Goal: Task Accomplishment & Management: Use online tool/utility

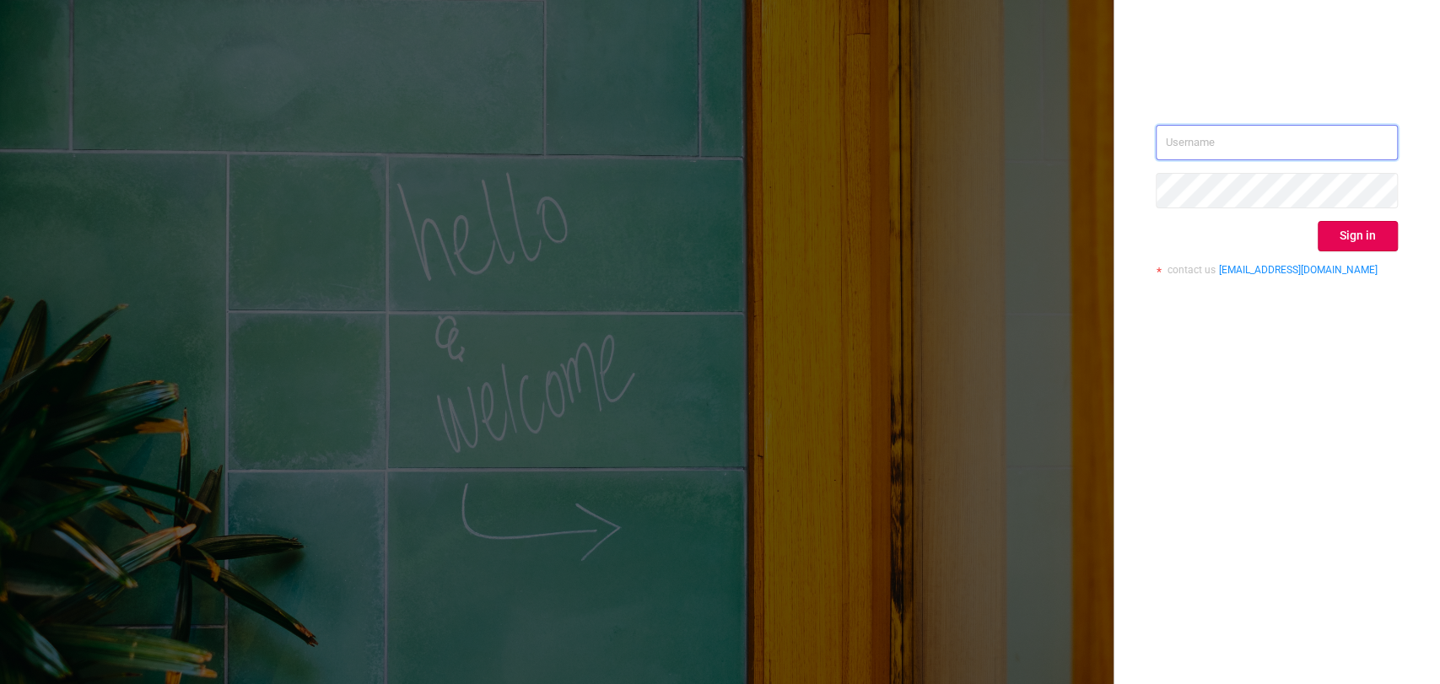
type input "[EMAIL_ADDRESS][DOMAIN_NAME]"
click at [1355, 229] on button "Sign in" at bounding box center [1358, 236] width 80 height 30
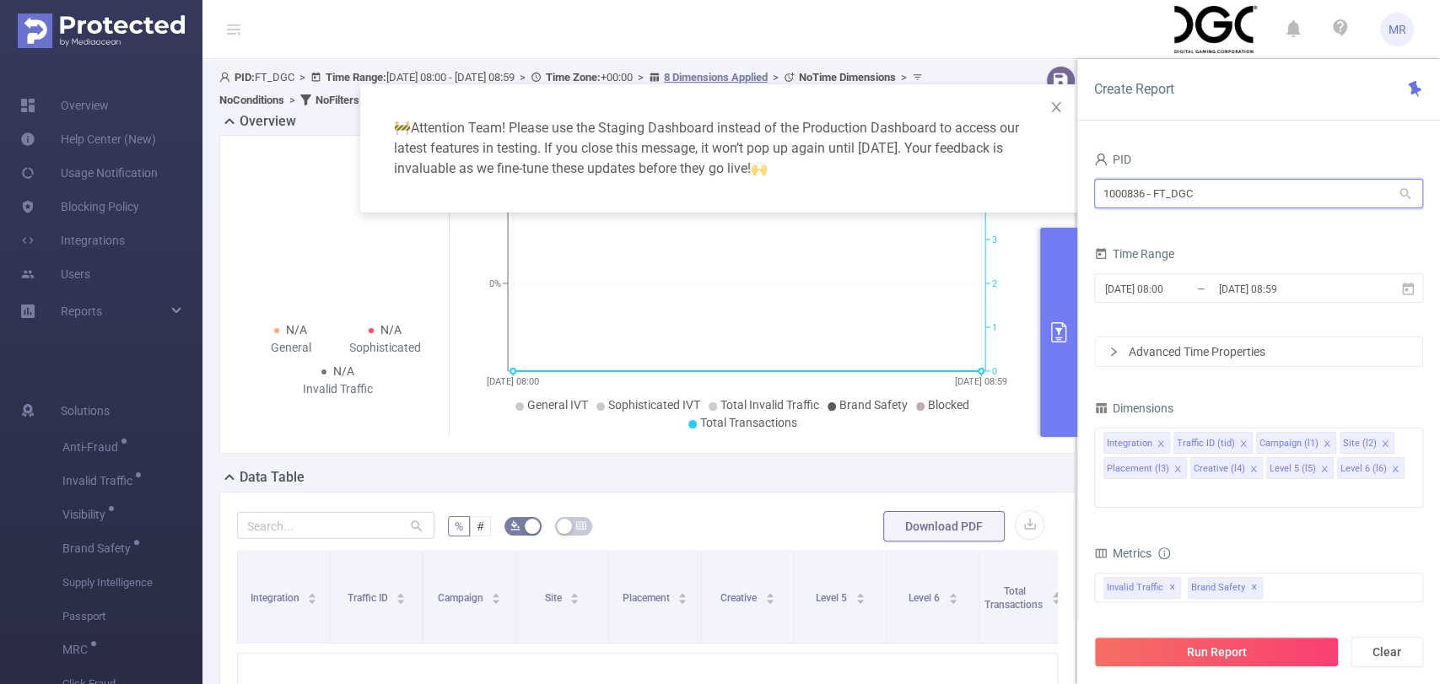
click at [1195, 197] on input "1000836 - FT_DGC" at bounding box center [1258, 194] width 329 height 30
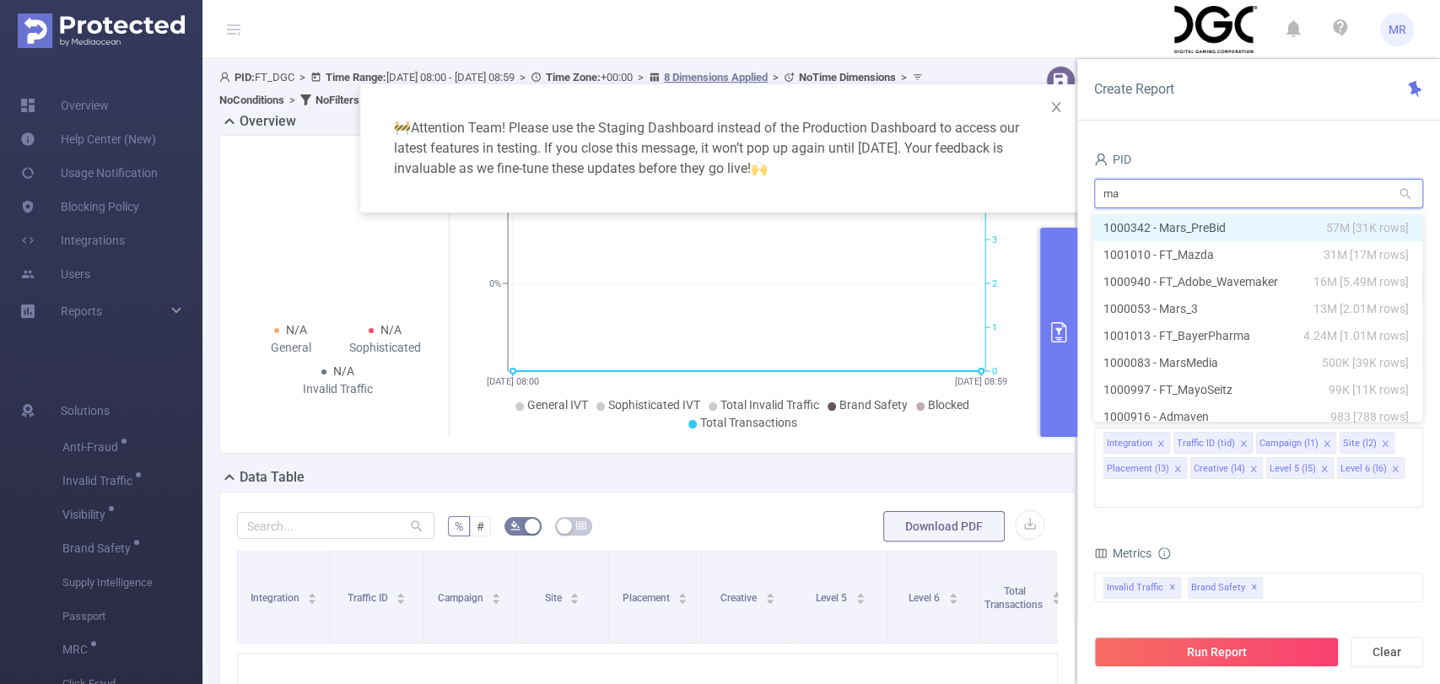
type input "may"
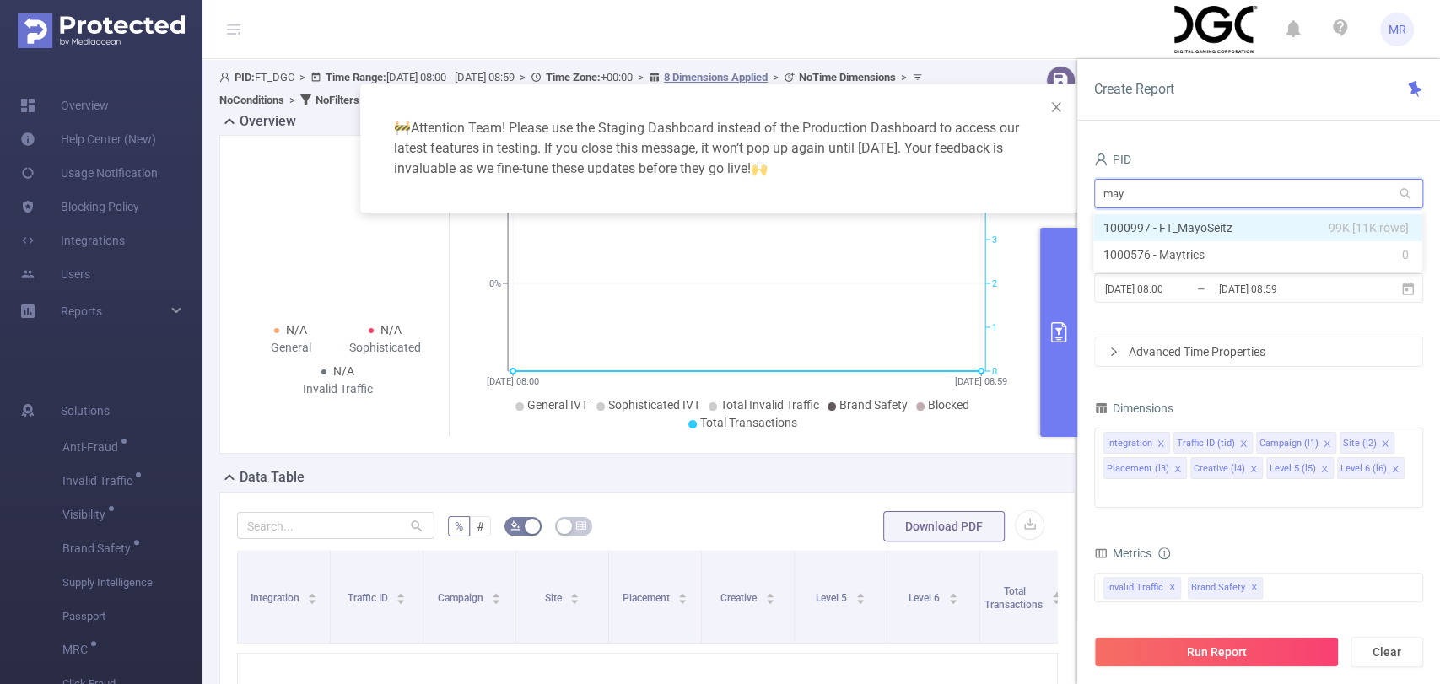
click at [1227, 222] on li "1000997 - FT_MayoSeitz 99K [11K rows]" at bounding box center [1257, 227] width 329 height 27
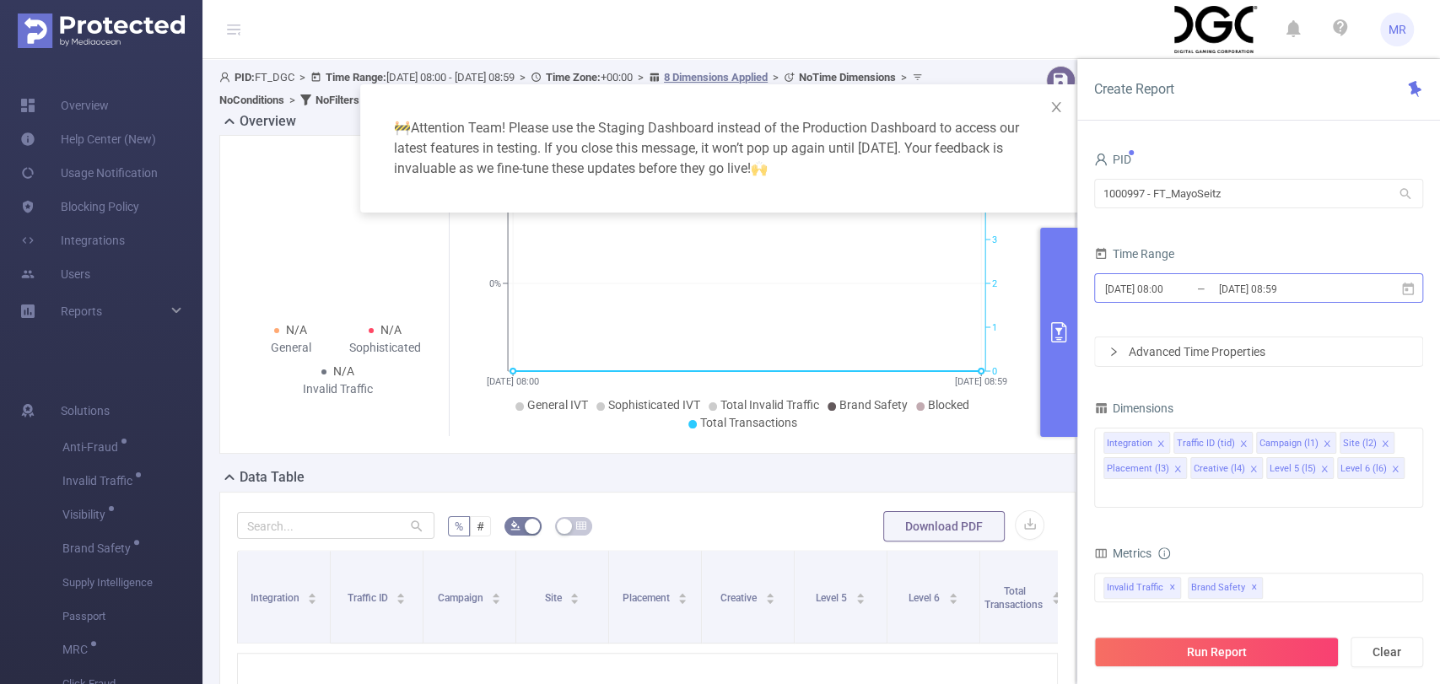
click at [1195, 283] on input "[DATE] 08:00" at bounding box center [1172, 289] width 137 height 23
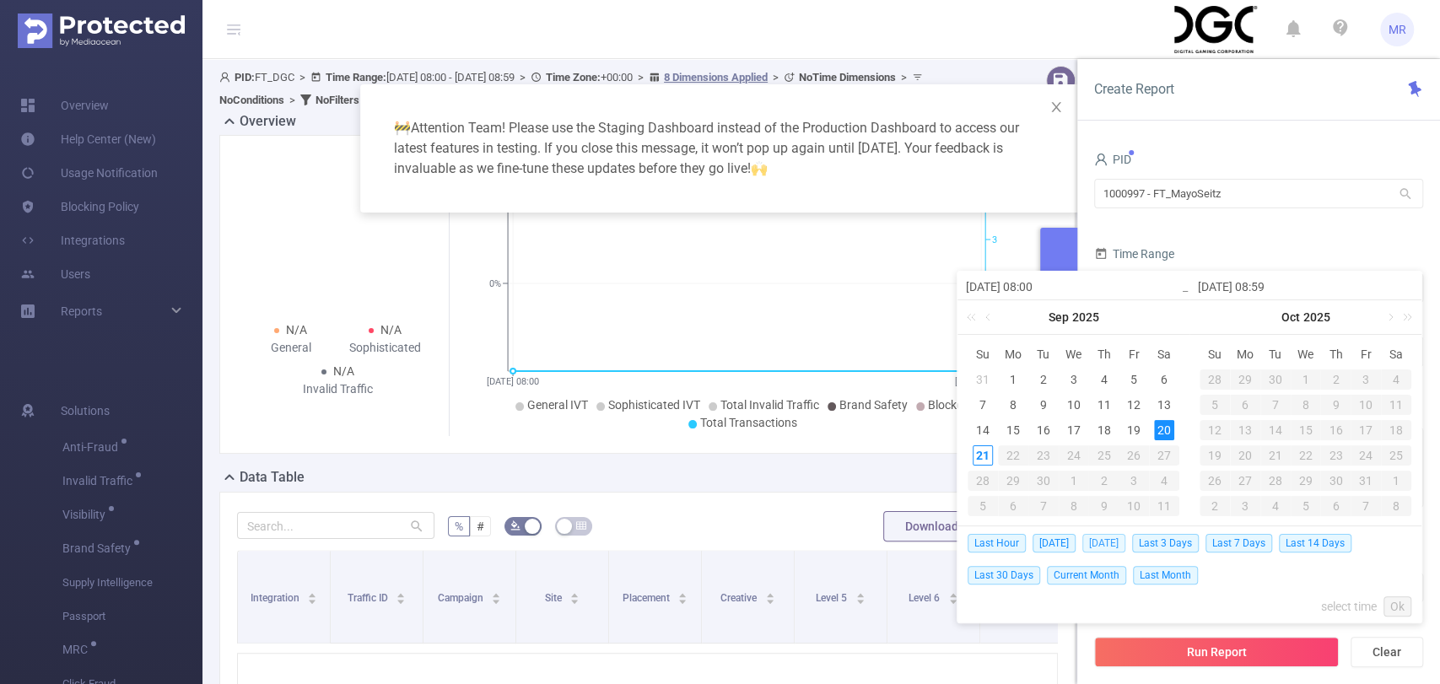
click at [1096, 535] on span "[DATE]" at bounding box center [1103, 543] width 43 height 19
type input "[DATE] 00:00"
type input "[DATE] 23:59"
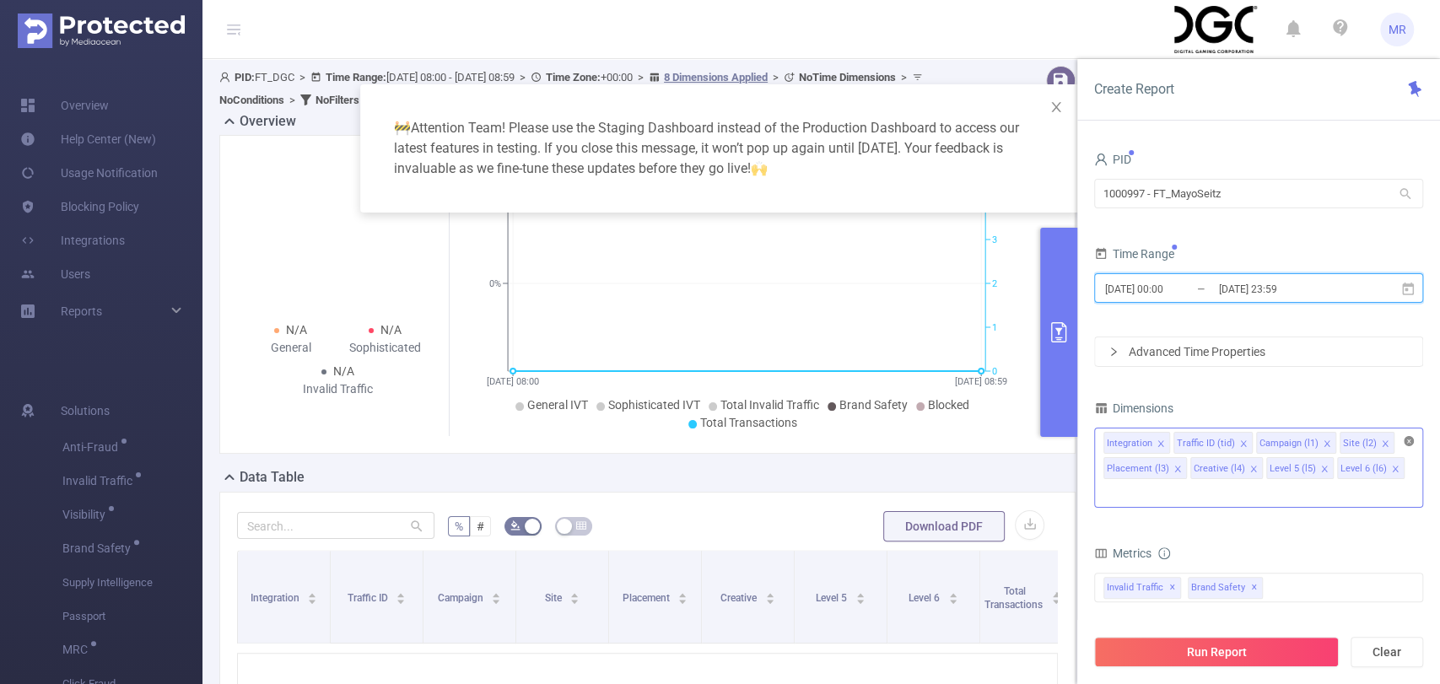
click at [1410, 440] on icon "icon: close-circle" at bounding box center [1409, 441] width 10 height 10
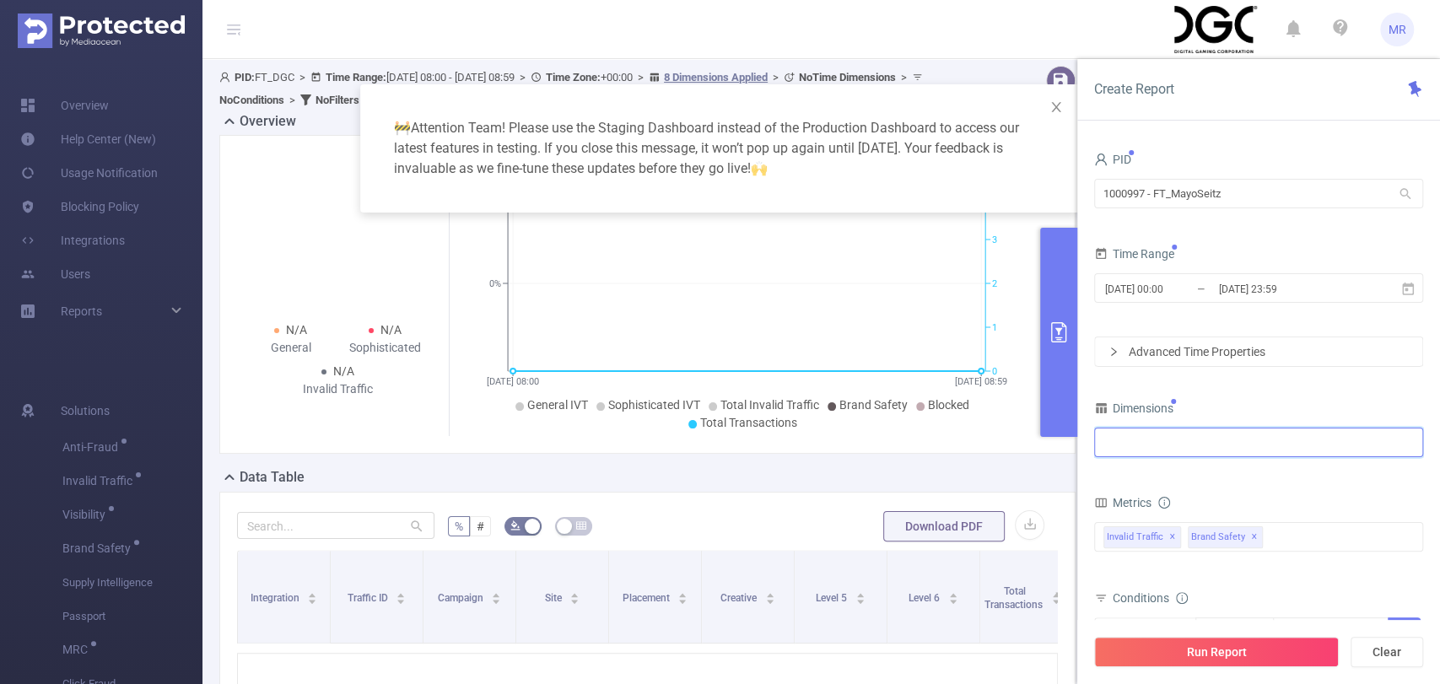
click at [1298, 446] on div at bounding box center [1259, 443] width 310 height 28
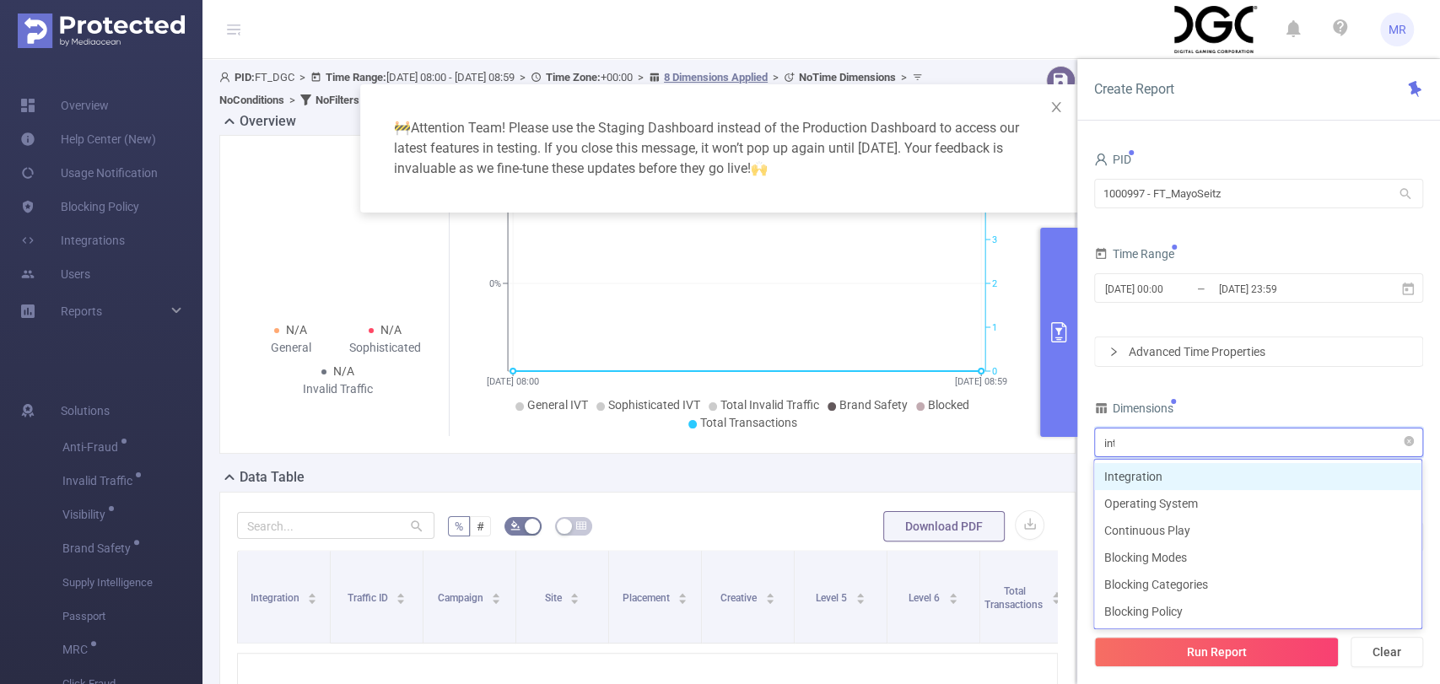
type input "inte"
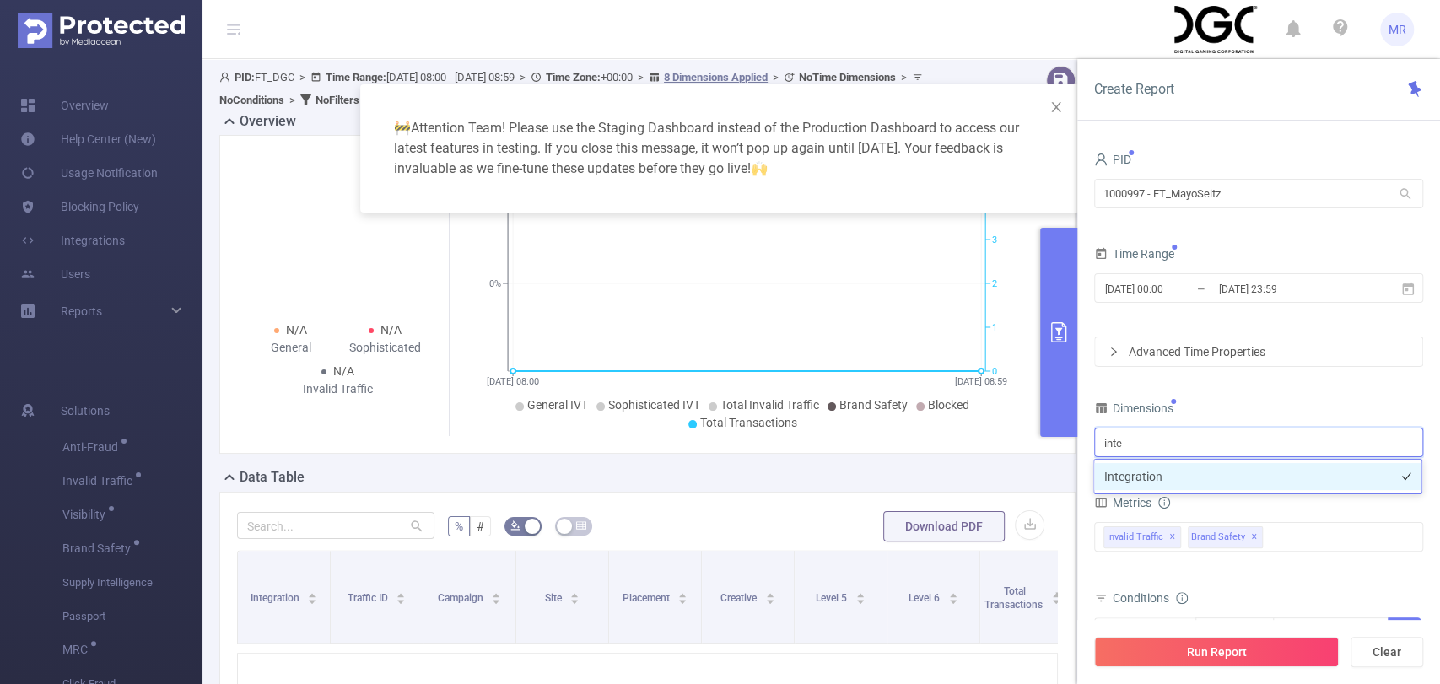
click at [1225, 478] on li "Integration" at bounding box center [1257, 476] width 327 height 27
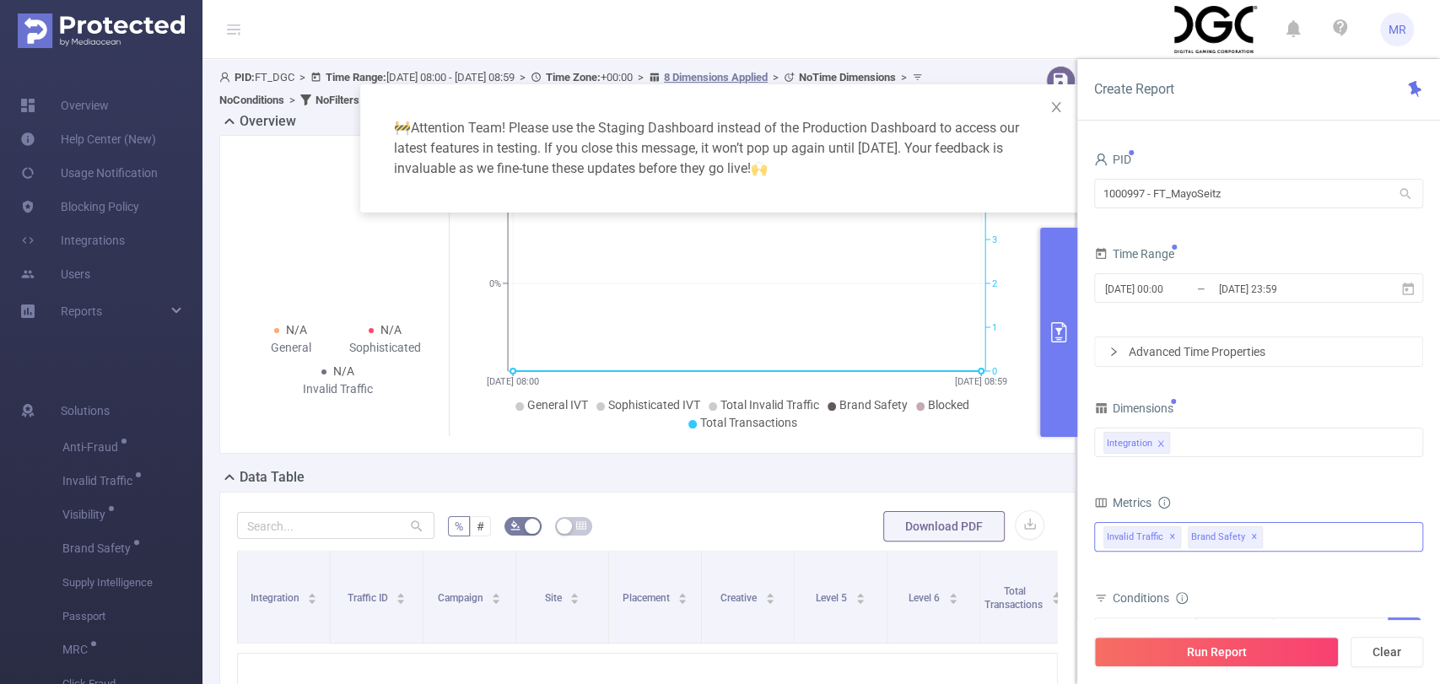
click at [1174, 537] on span "✕" at bounding box center [1172, 537] width 7 height 20
click at [1222, 650] on button "Run Report" at bounding box center [1216, 652] width 245 height 30
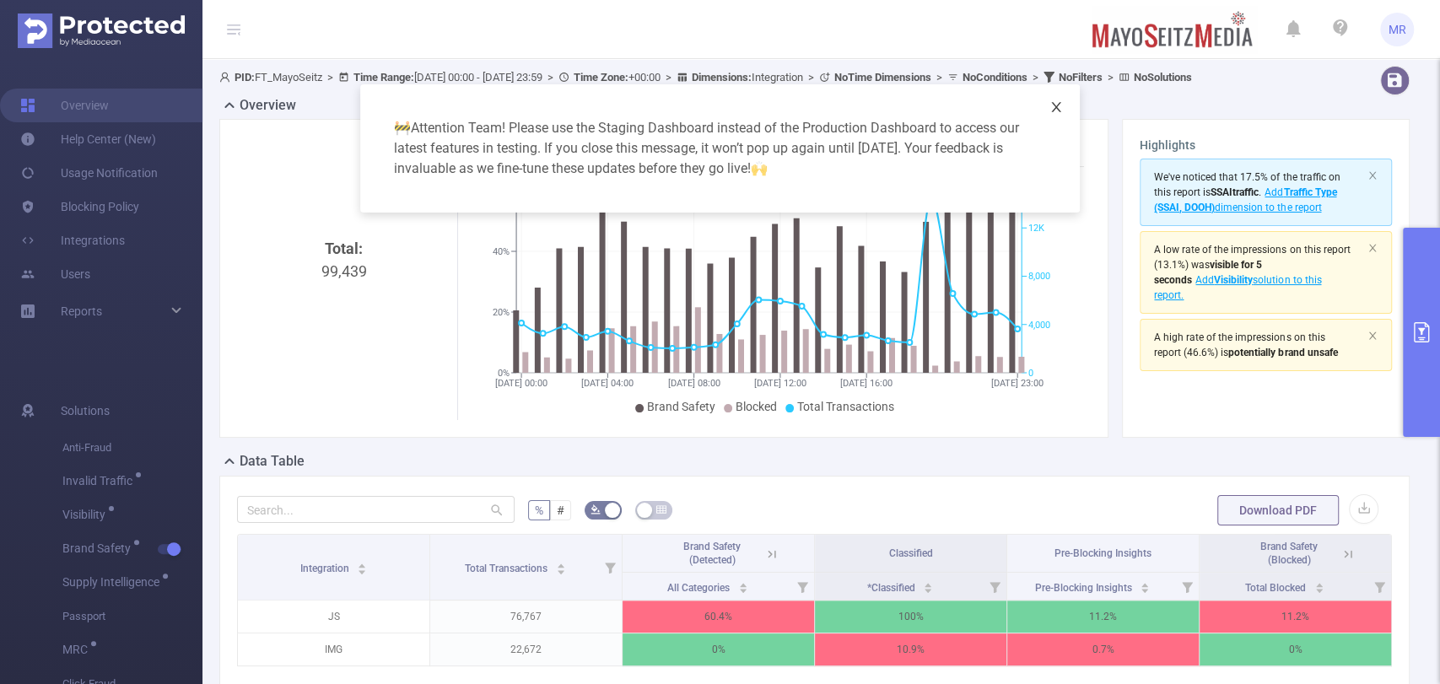
click at [1052, 109] on icon "icon: close" at bounding box center [1056, 106] width 13 height 13
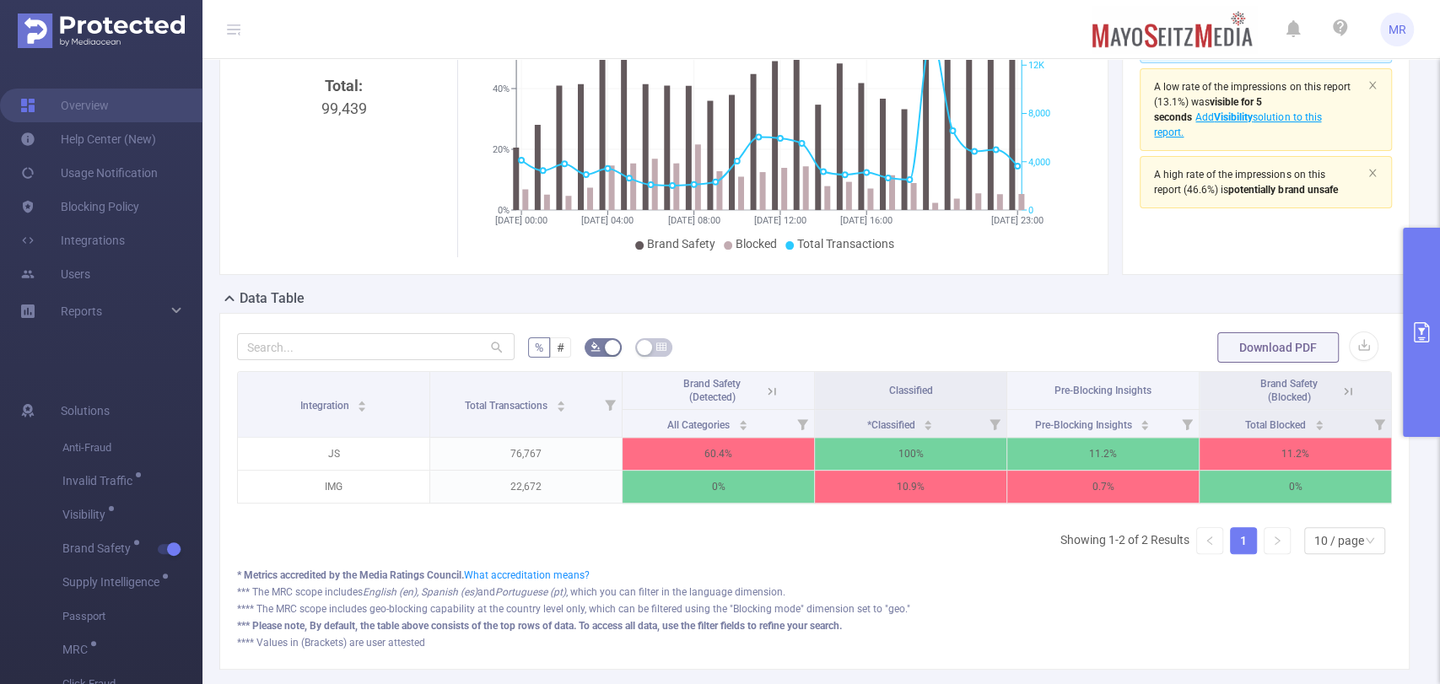
scroll to position [169, 0]
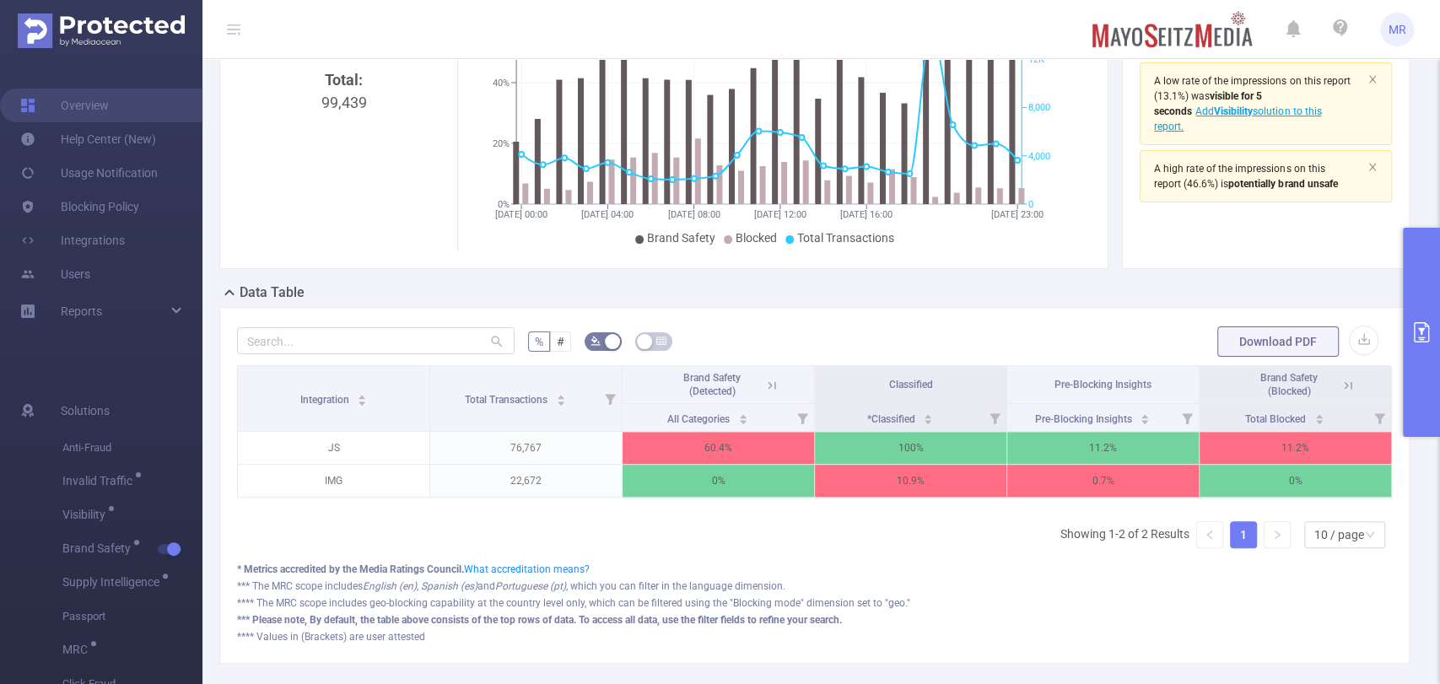
click at [768, 393] on icon at bounding box center [771, 385] width 15 height 15
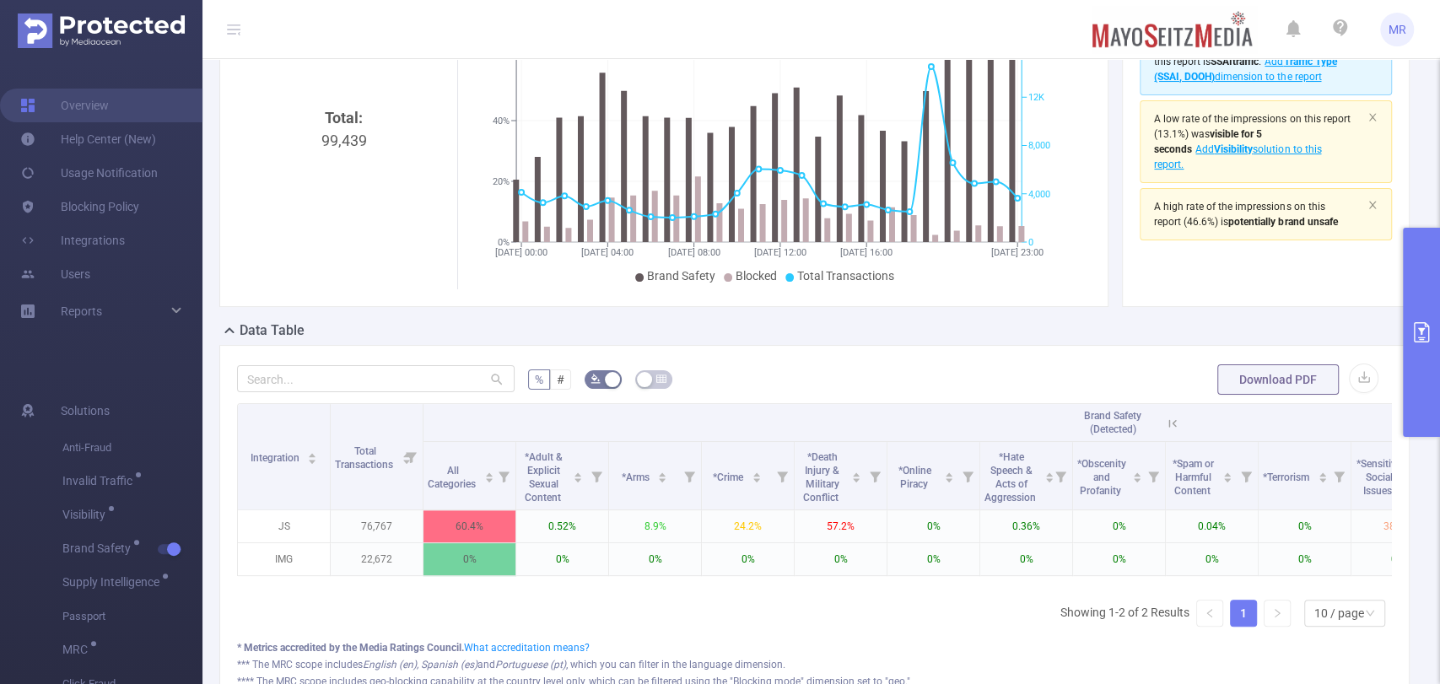
scroll to position [58, 0]
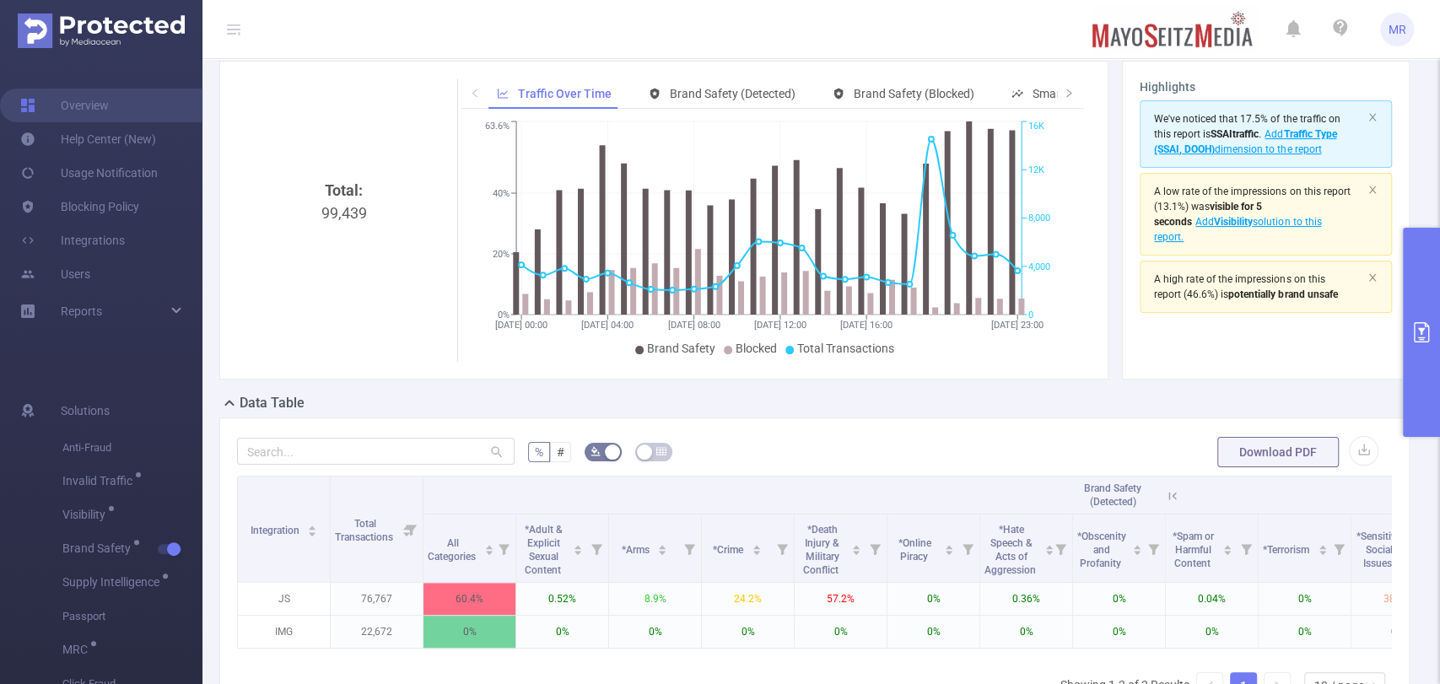
click at [1425, 263] on button "primary" at bounding box center [1421, 332] width 37 height 209
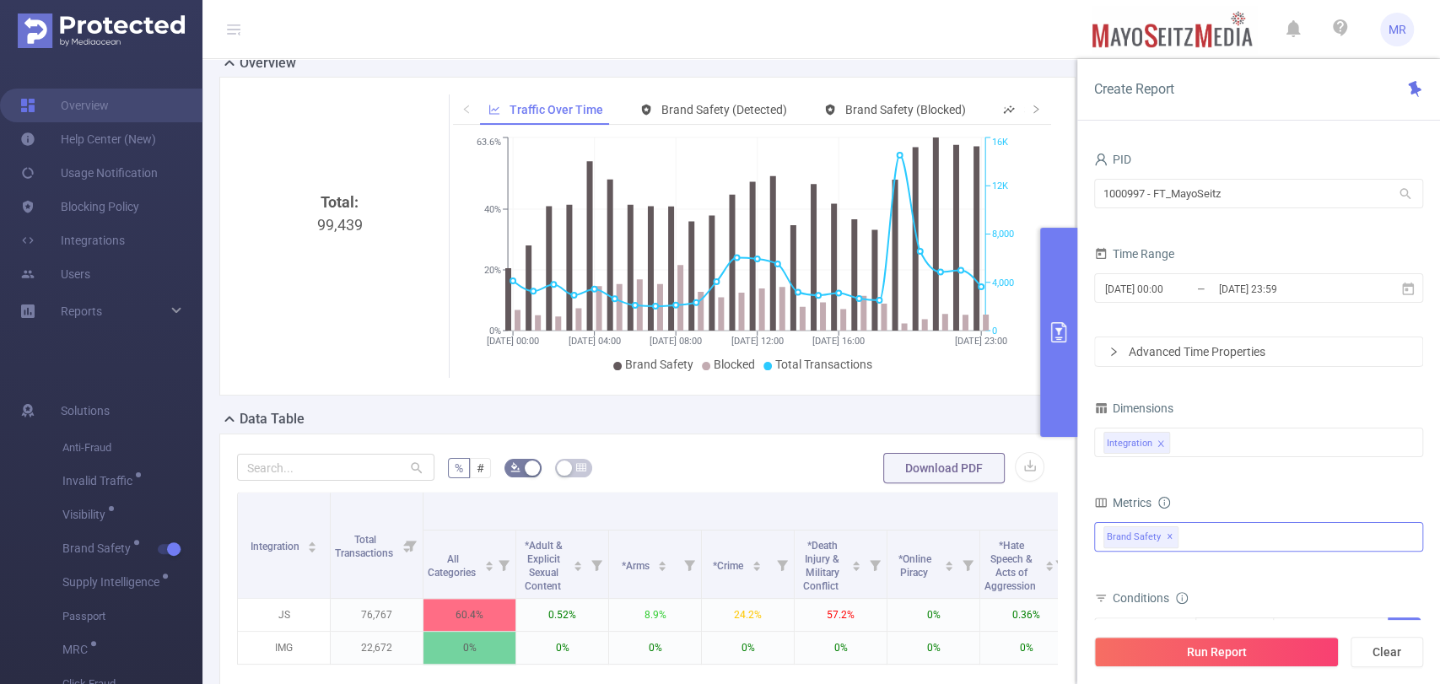
click at [1055, 292] on button "primary" at bounding box center [1058, 332] width 37 height 209
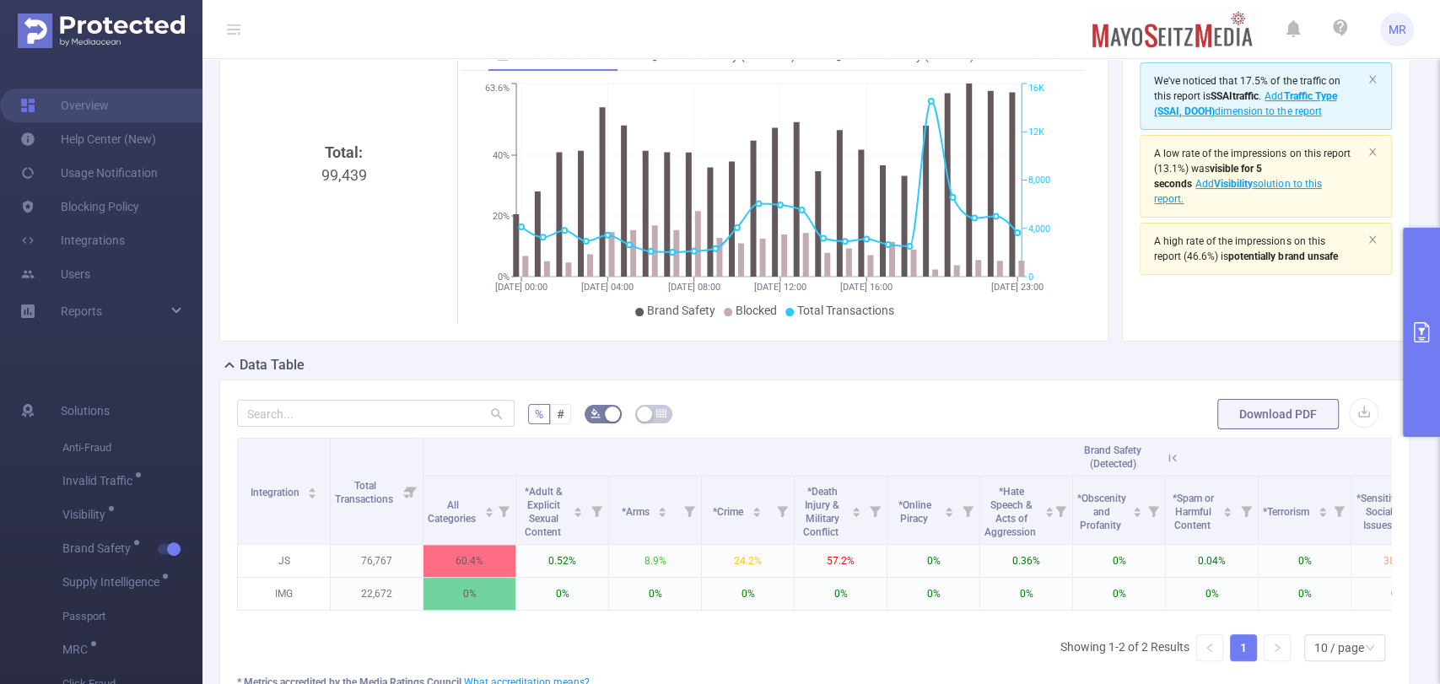
scroll to position [2, 0]
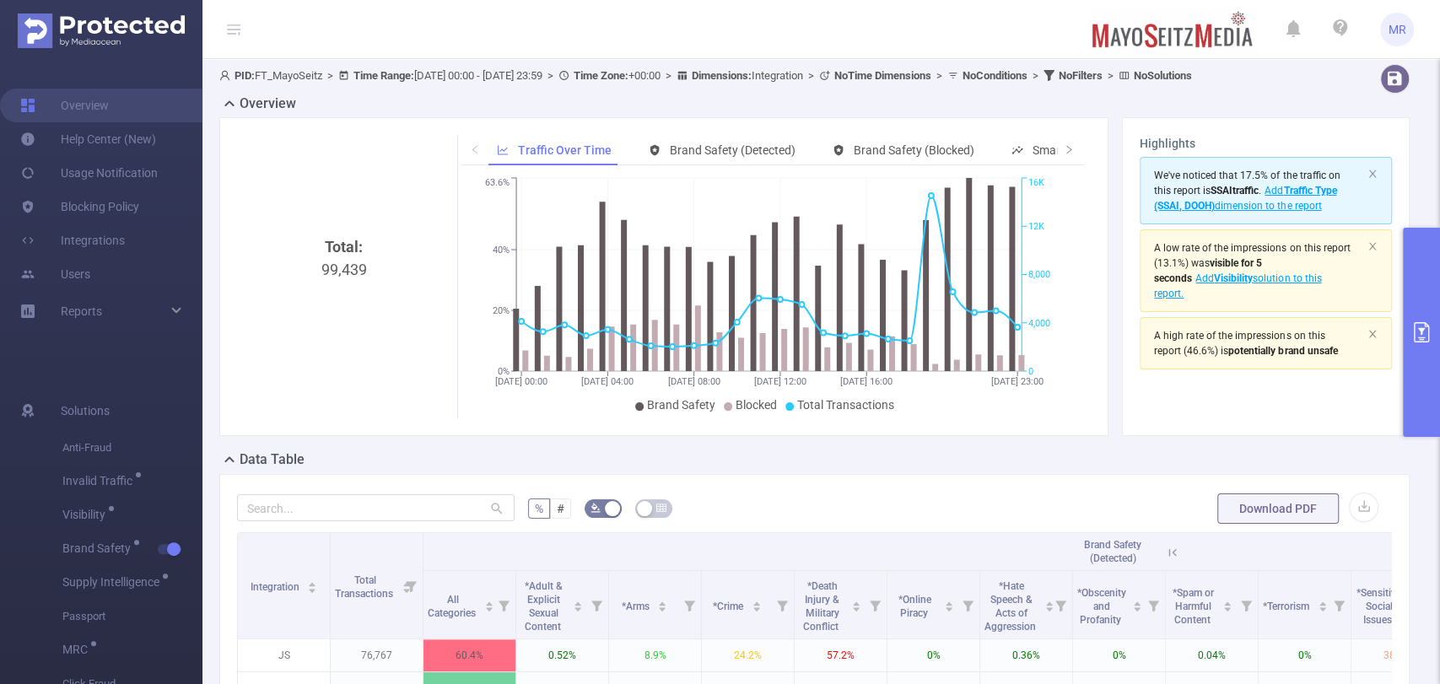
click at [1413, 290] on button "primary" at bounding box center [1421, 332] width 37 height 209
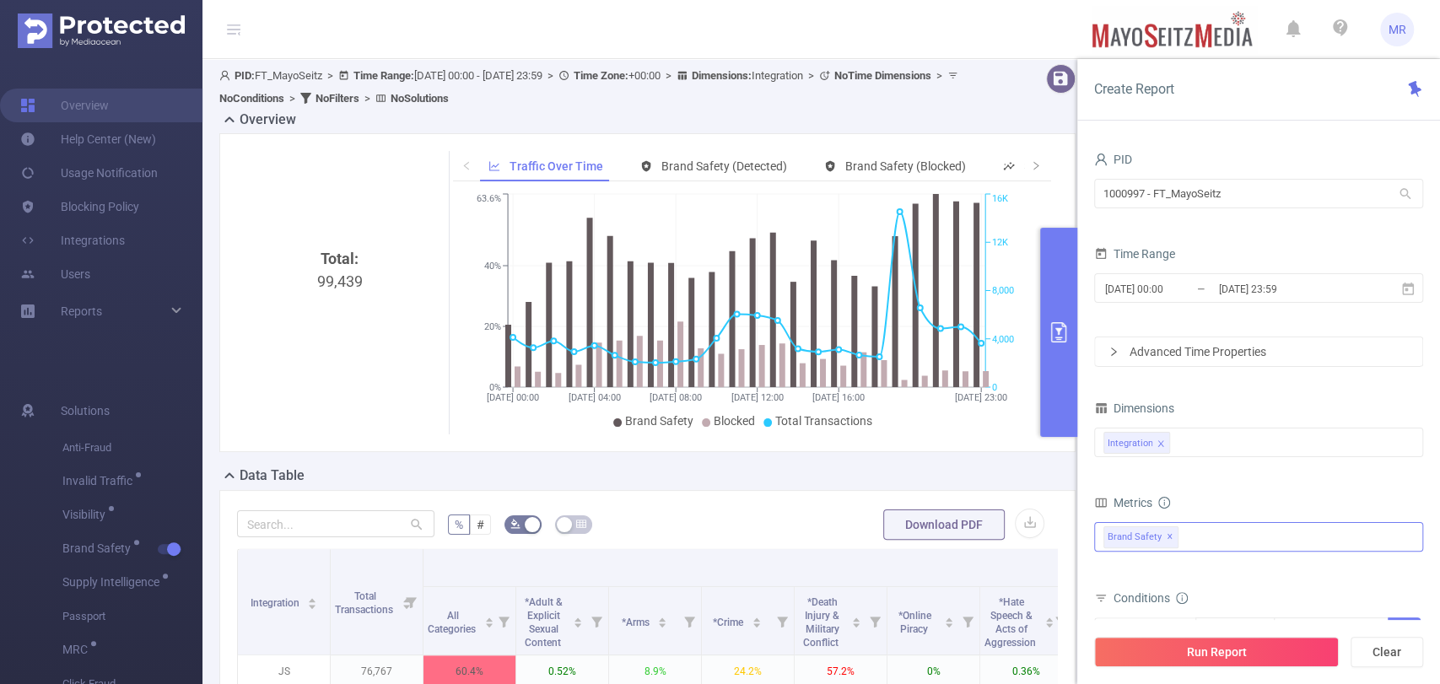
click at [1172, 534] on span "✕" at bounding box center [1170, 537] width 7 height 20
click at [1199, 534] on div at bounding box center [1258, 535] width 329 height 27
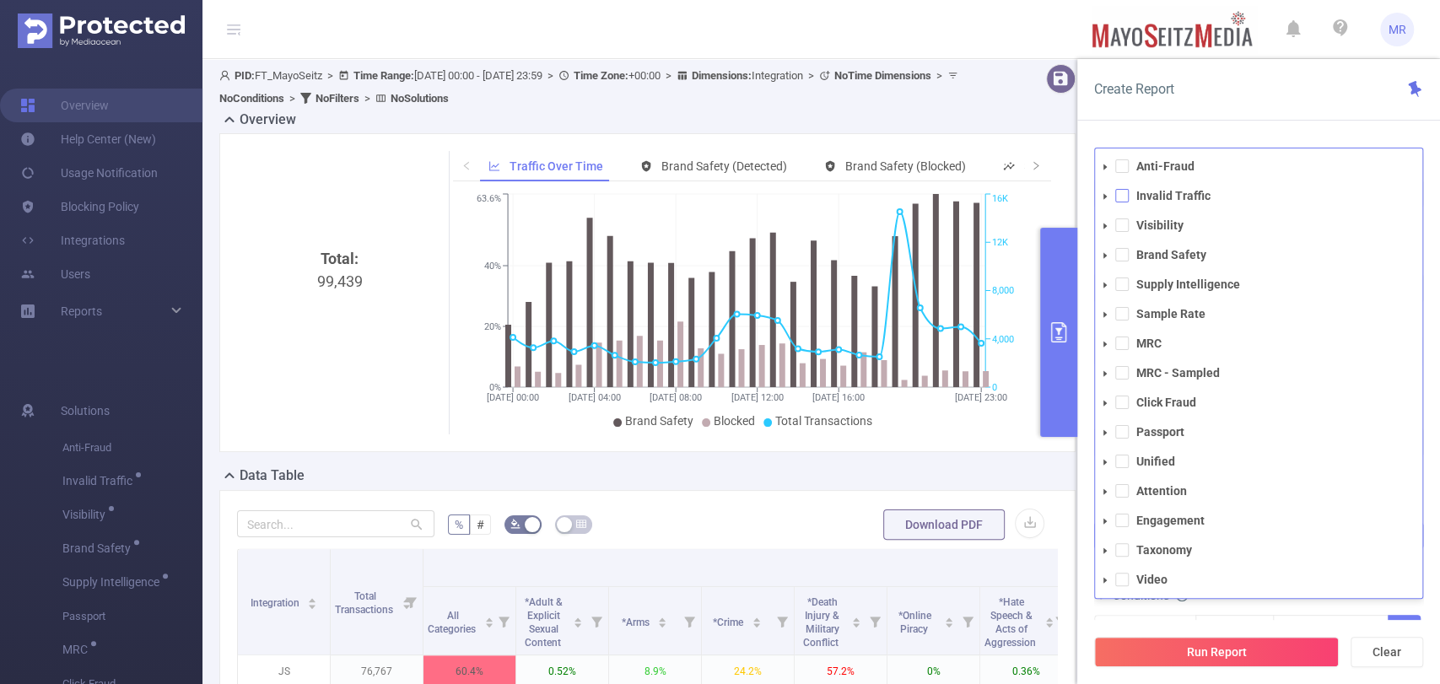
click at [1115, 196] on span at bounding box center [1121, 195] width 13 height 13
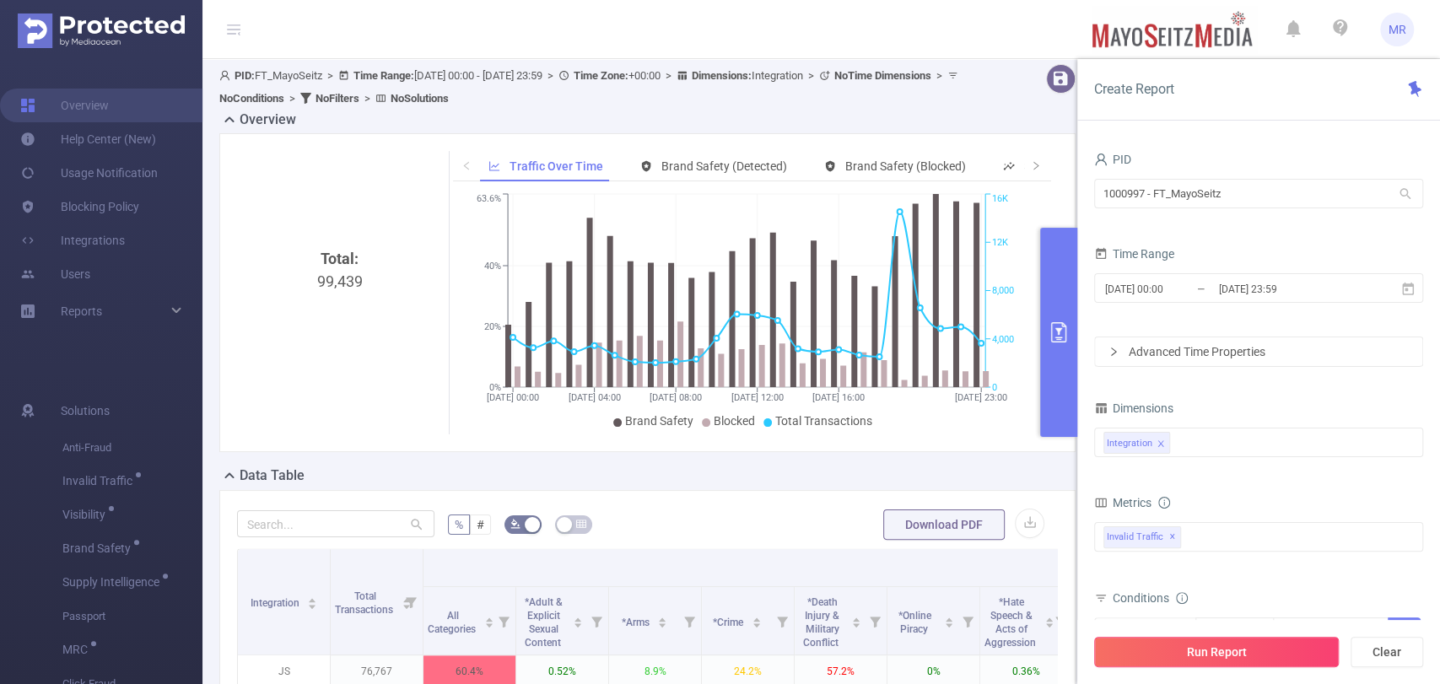
click at [1204, 645] on button "Run Report" at bounding box center [1216, 652] width 245 height 30
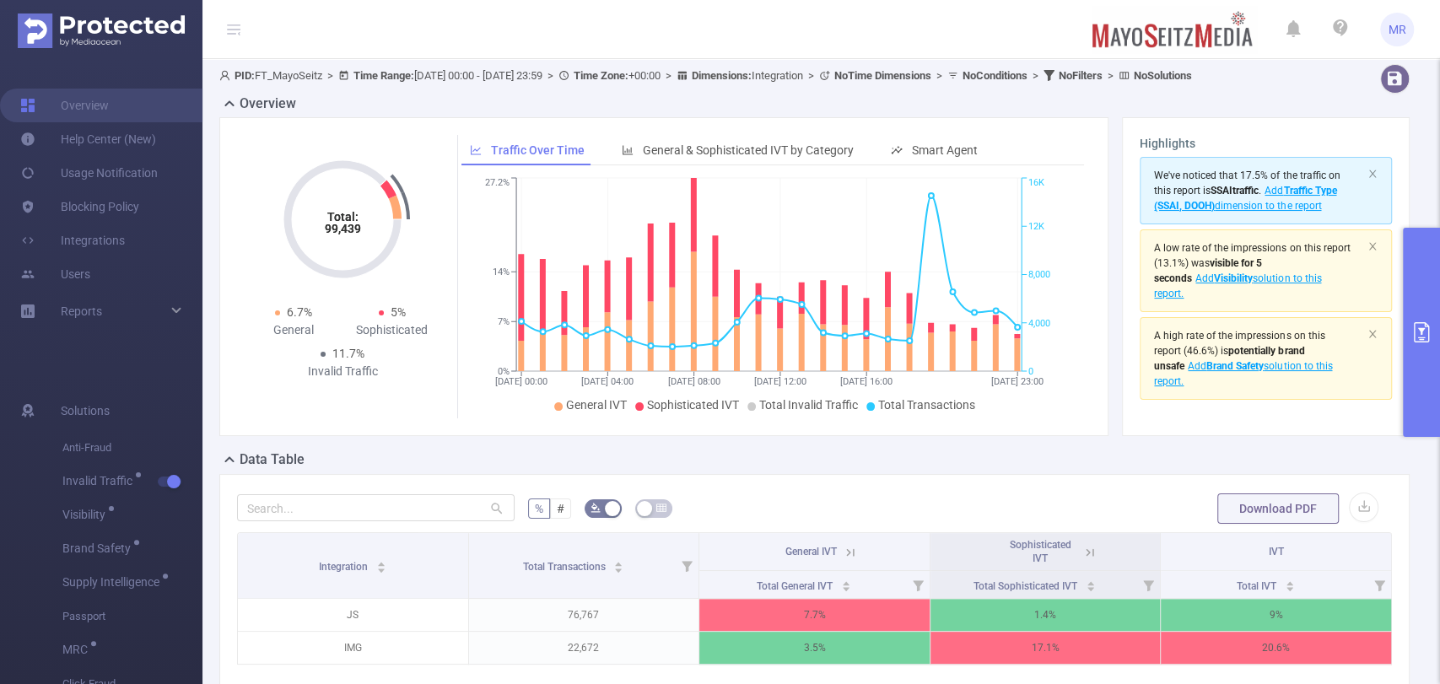
click at [1406, 291] on button "primary" at bounding box center [1421, 332] width 37 height 209
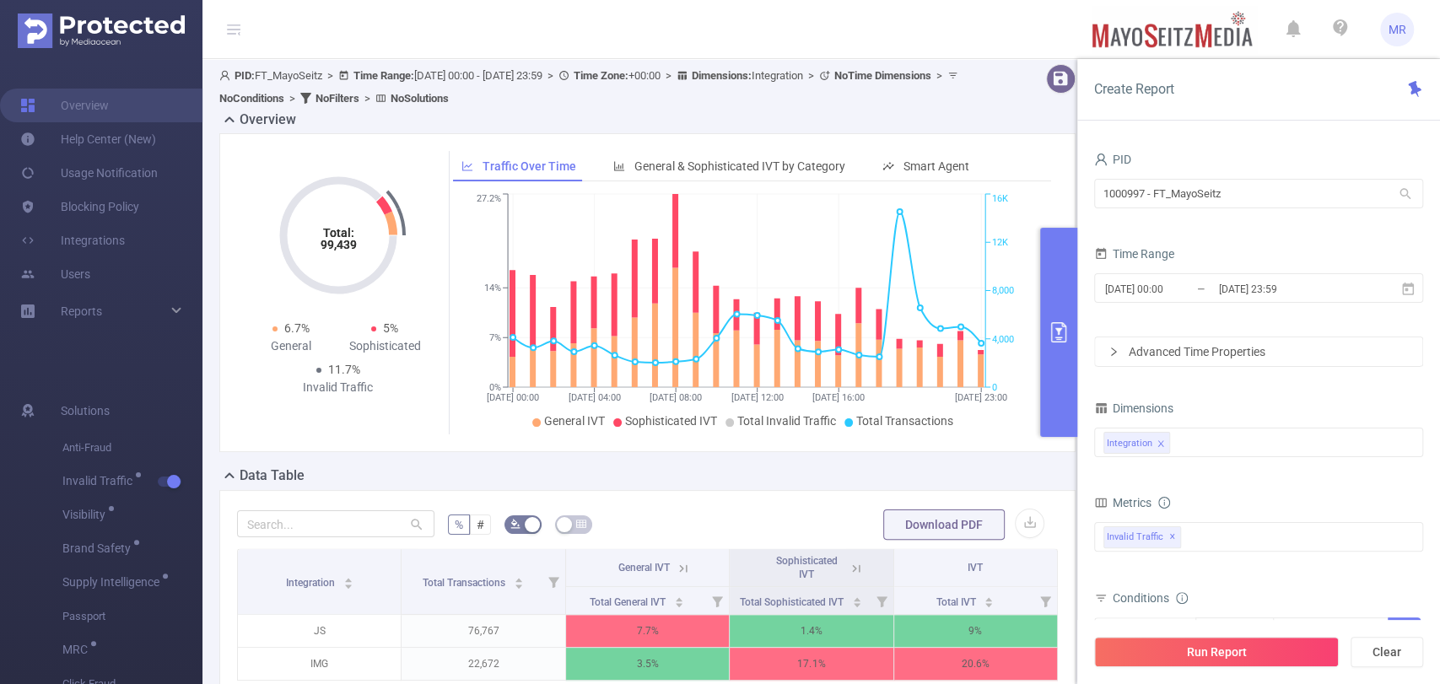
click at [1050, 317] on button "primary" at bounding box center [1058, 332] width 37 height 209
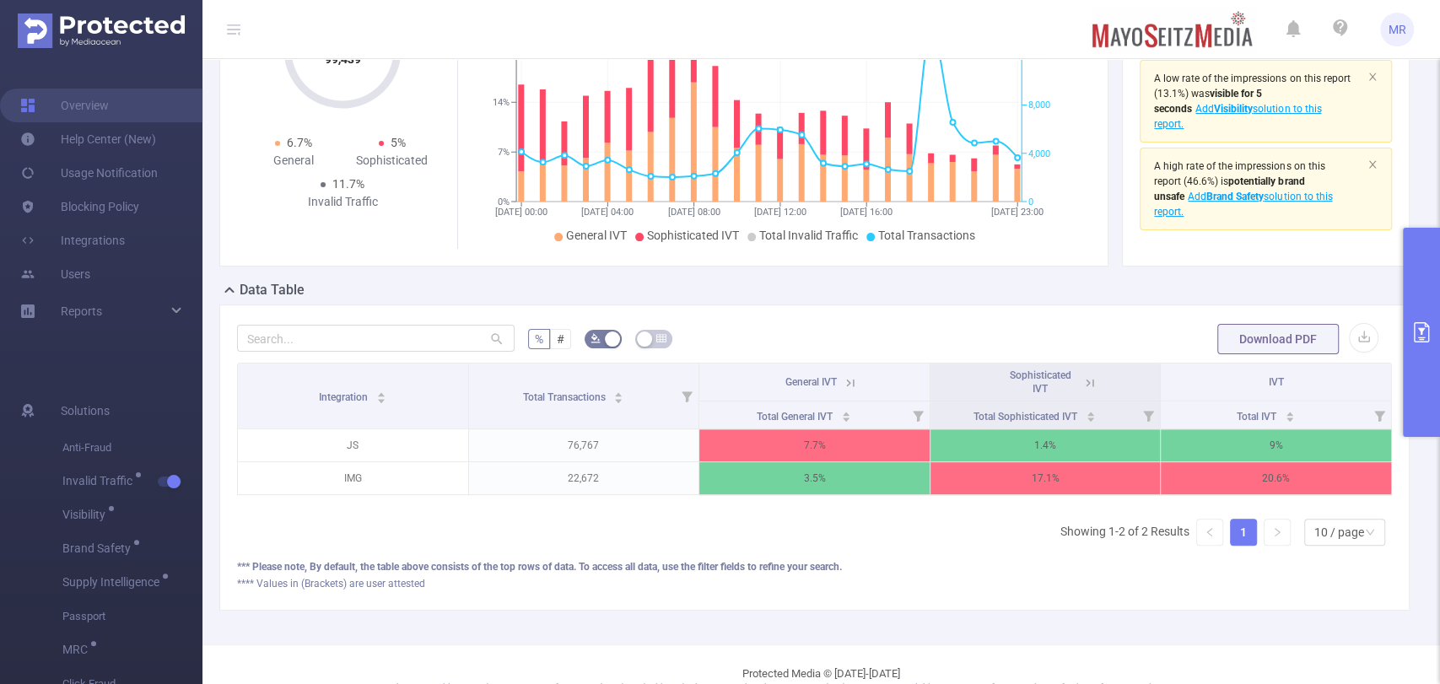
scroll to position [178, 0]
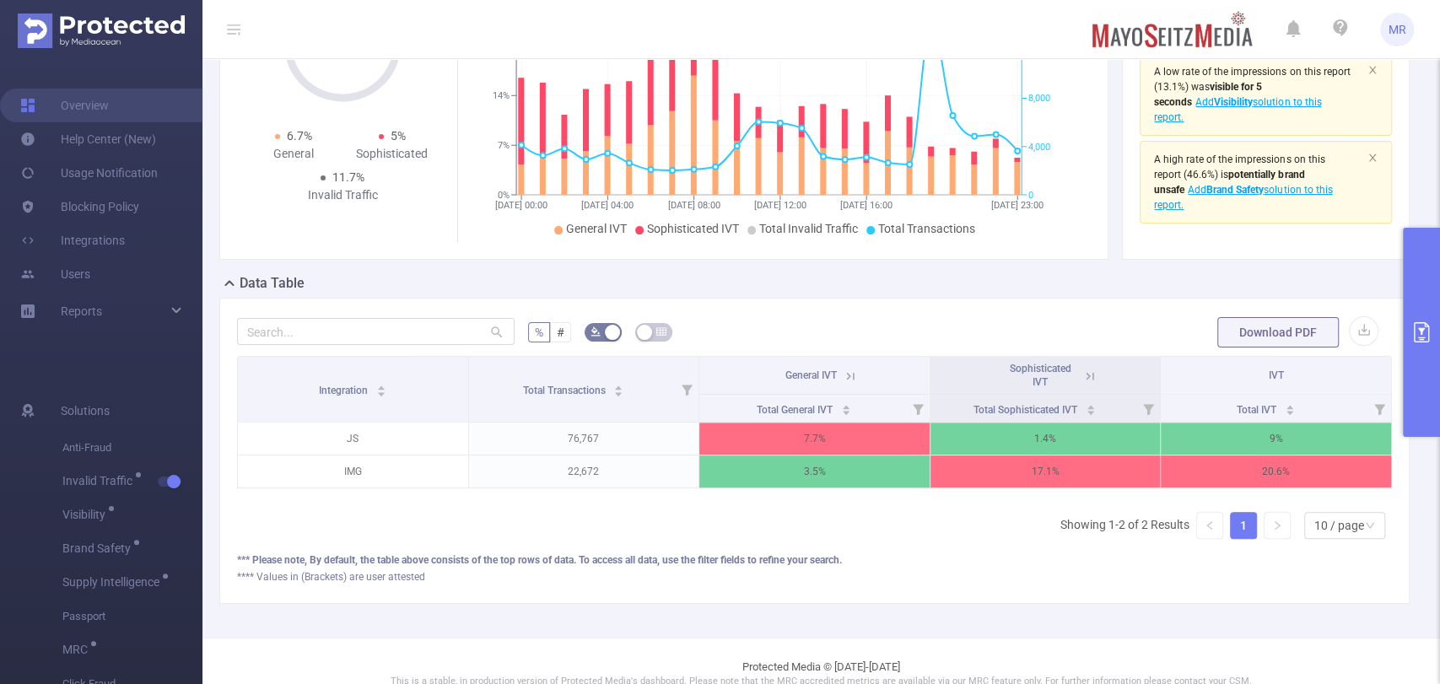
click at [1412, 285] on button "primary" at bounding box center [1421, 332] width 37 height 209
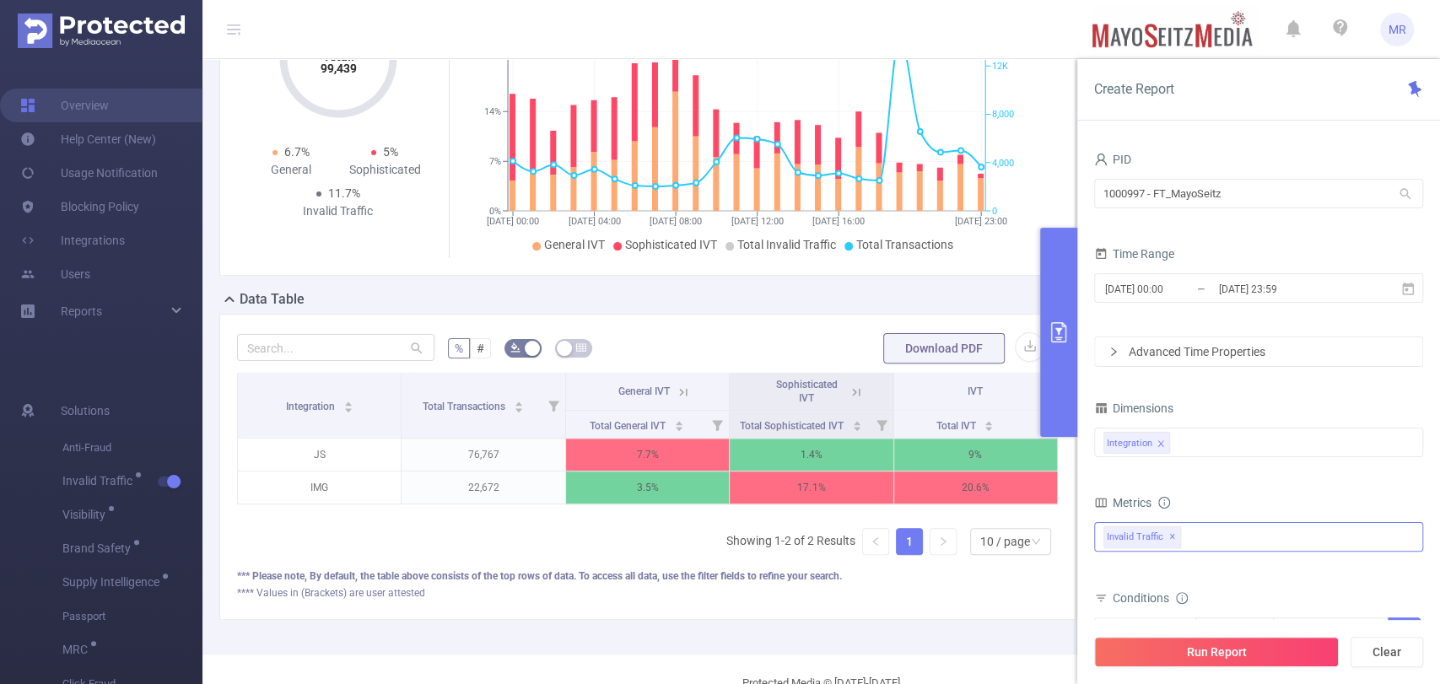
click at [1203, 533] on div "Anti-Fraud Invalid Traffic Visibility Brand Safety Supply Intelligence Sample R…" at bounding box center [1258, 537] width 329 height 30
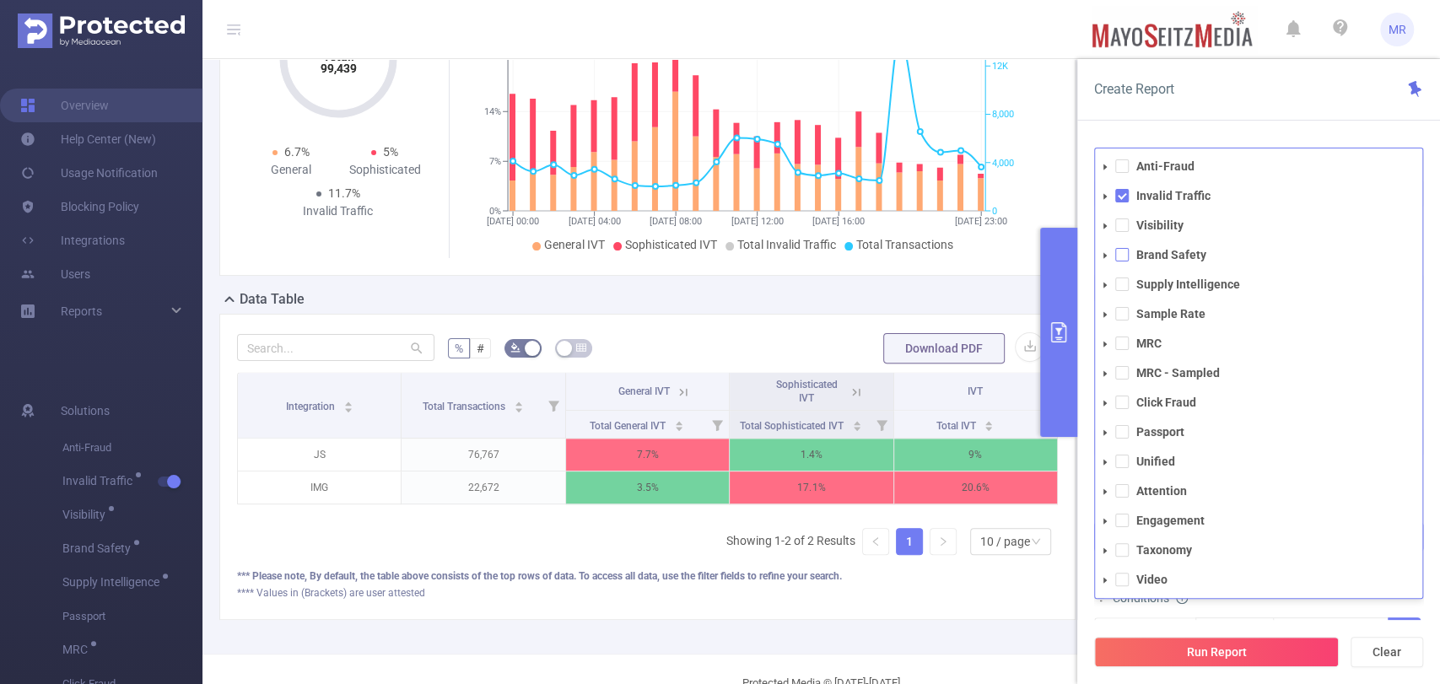
click at [1118, 256] on span at bounding box center [1121, 254] width 13 height 13
click at [1120, 191] on span at bounding box center [1121, 195] width 13 height 13
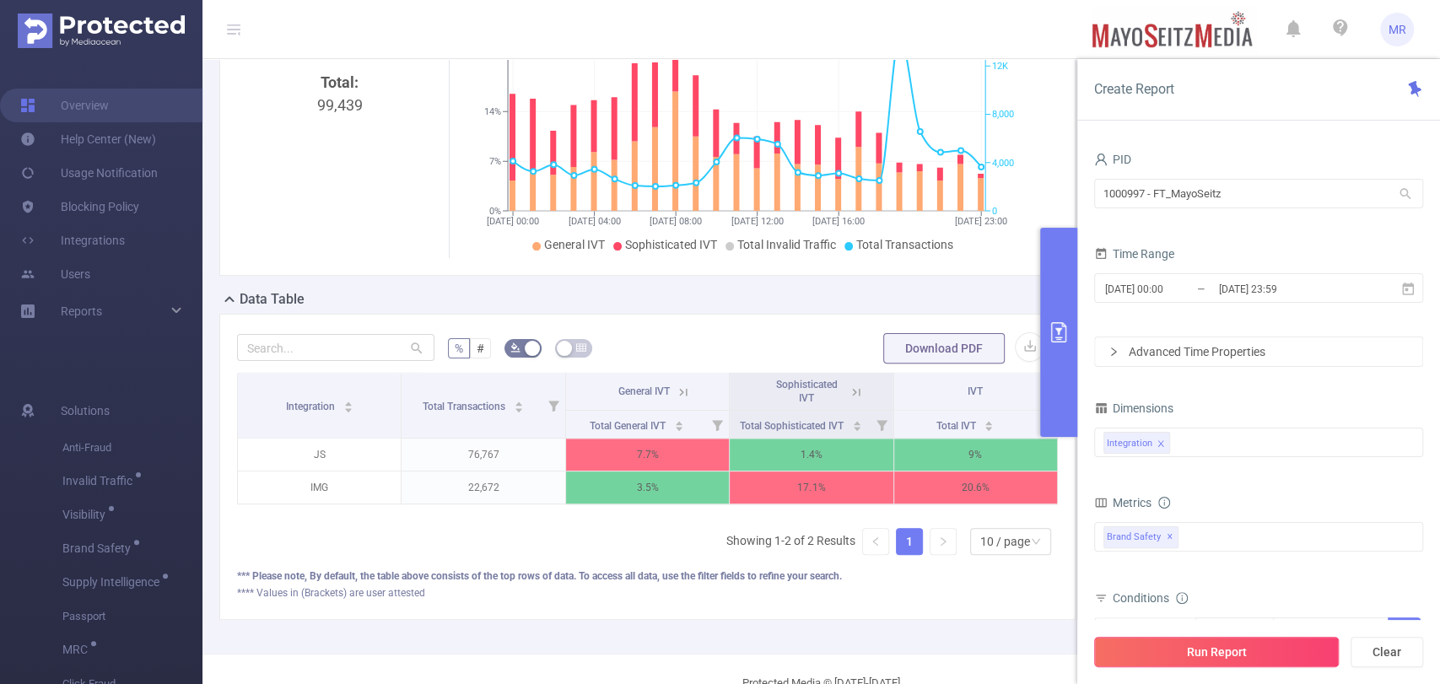
click at [1185, 645] on button "Run Report" at bounding box center [1216, 652] width 245 height 30
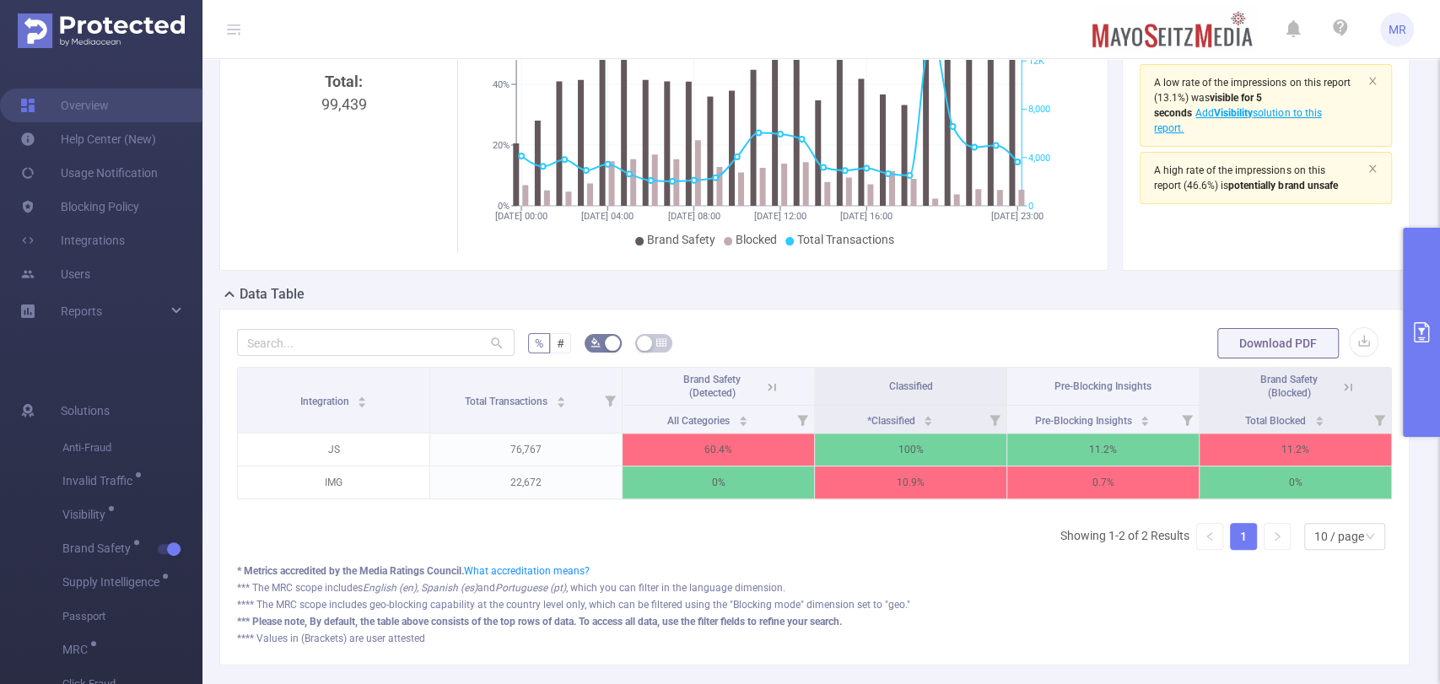
click at [764, 395] on icon at bounding box center [771, 387] width 15 height 15
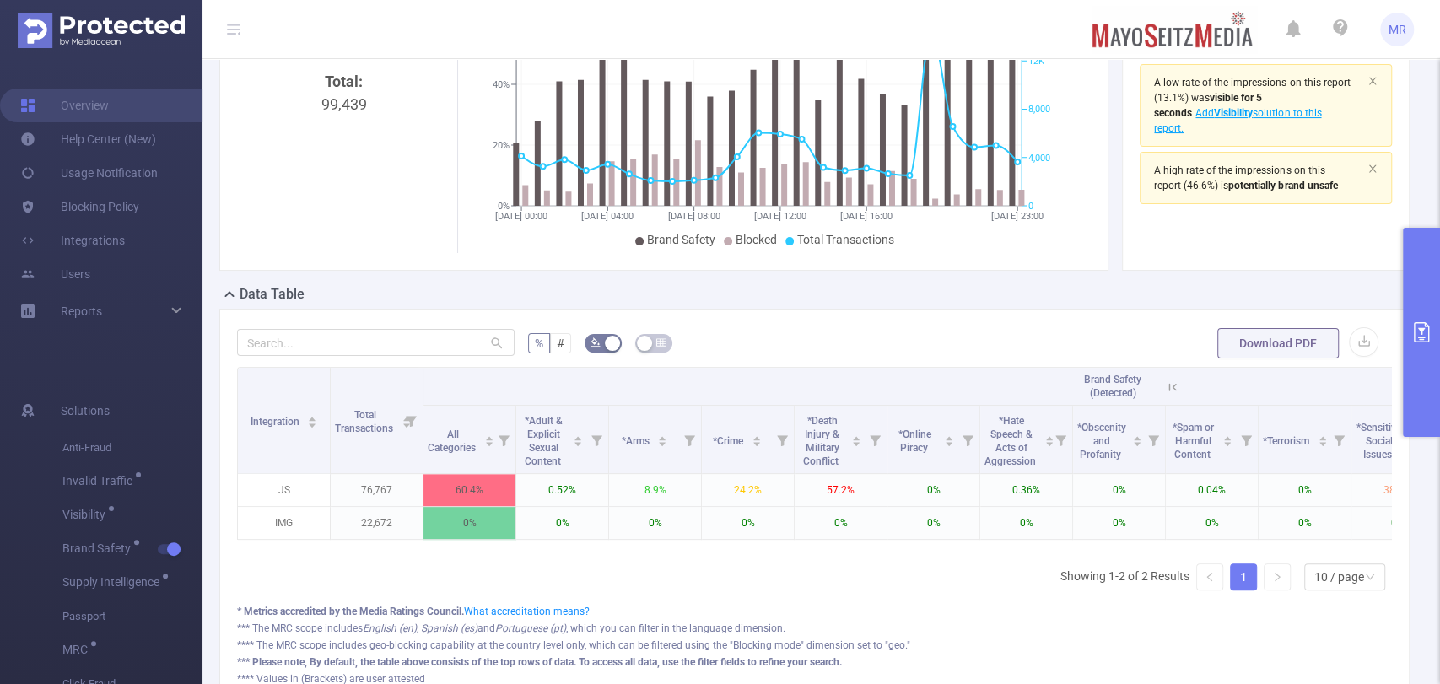
scroll to position [0, 720]
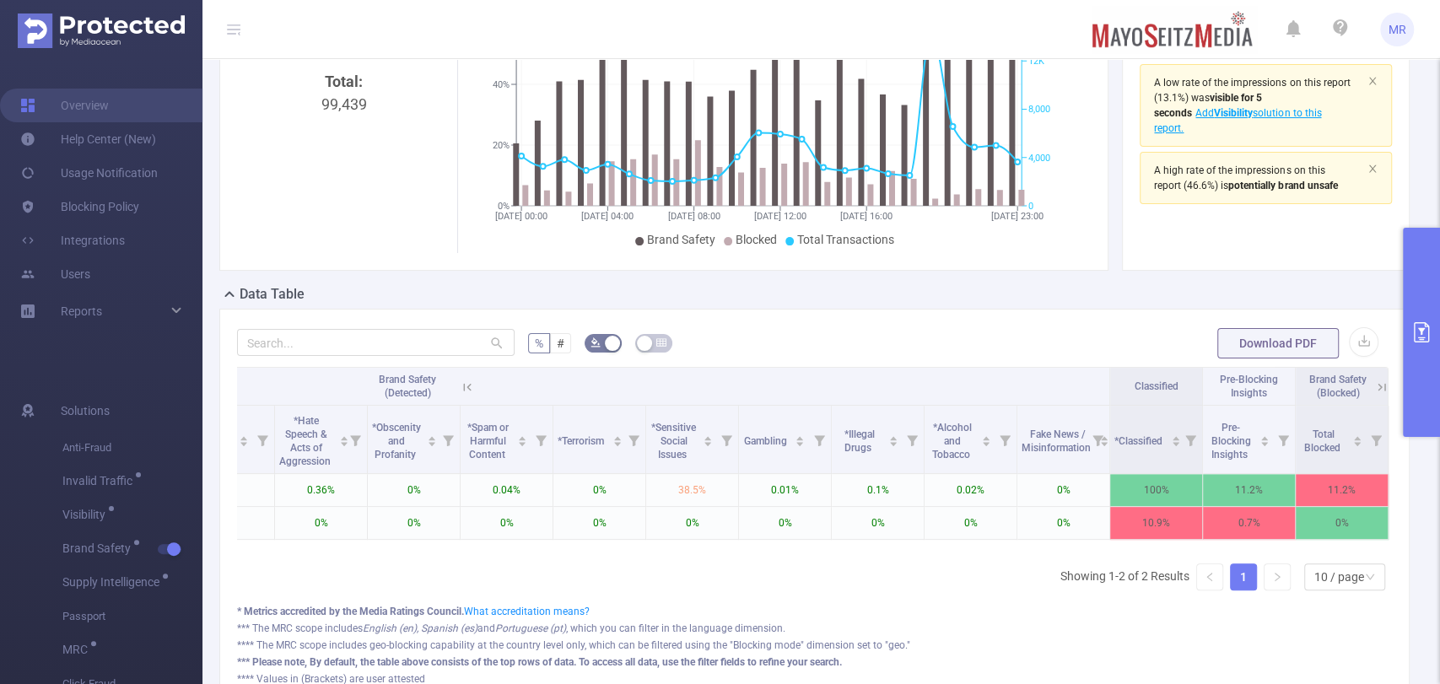
click at [1415, 292] on button "primary" at bounding box center [1421, 332] width 37 height 209
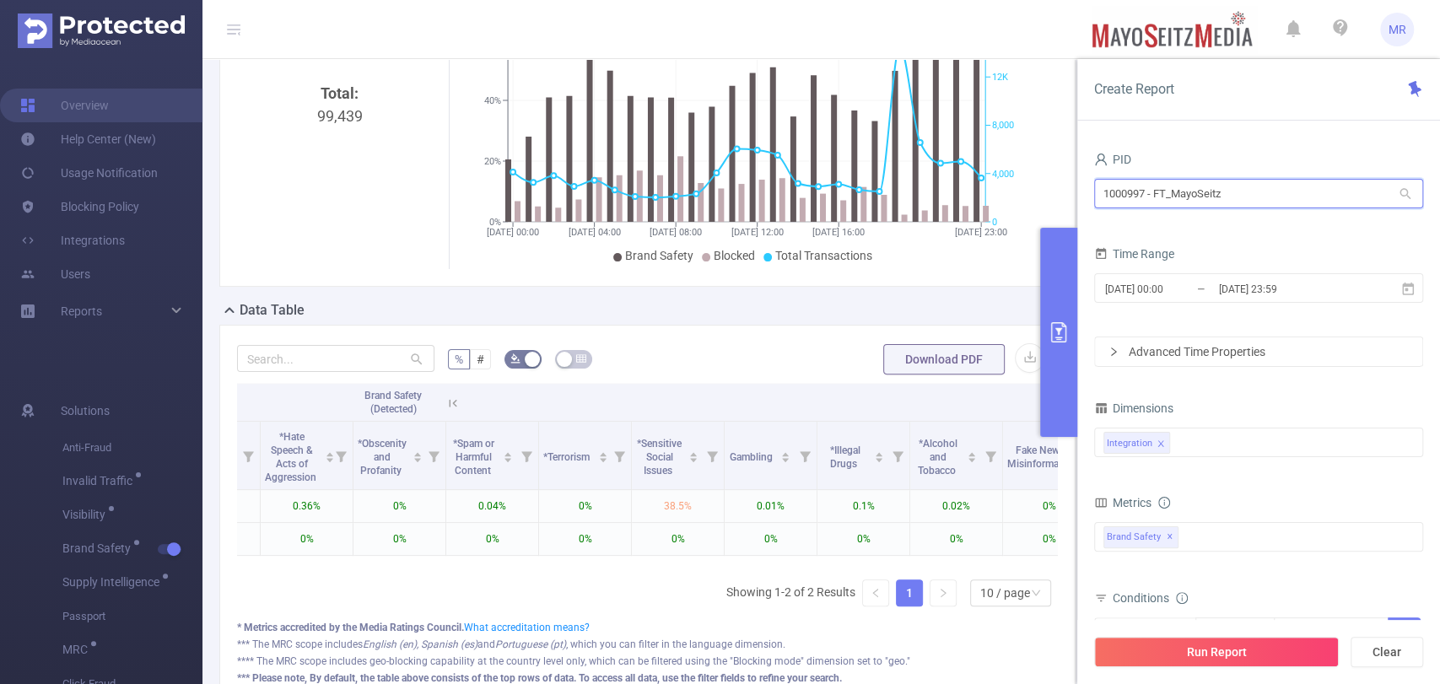
click at [1163, 192] on input "1000997 - FT_MayoSeitz" at bounding box center [1258, 194] width 329 height 30
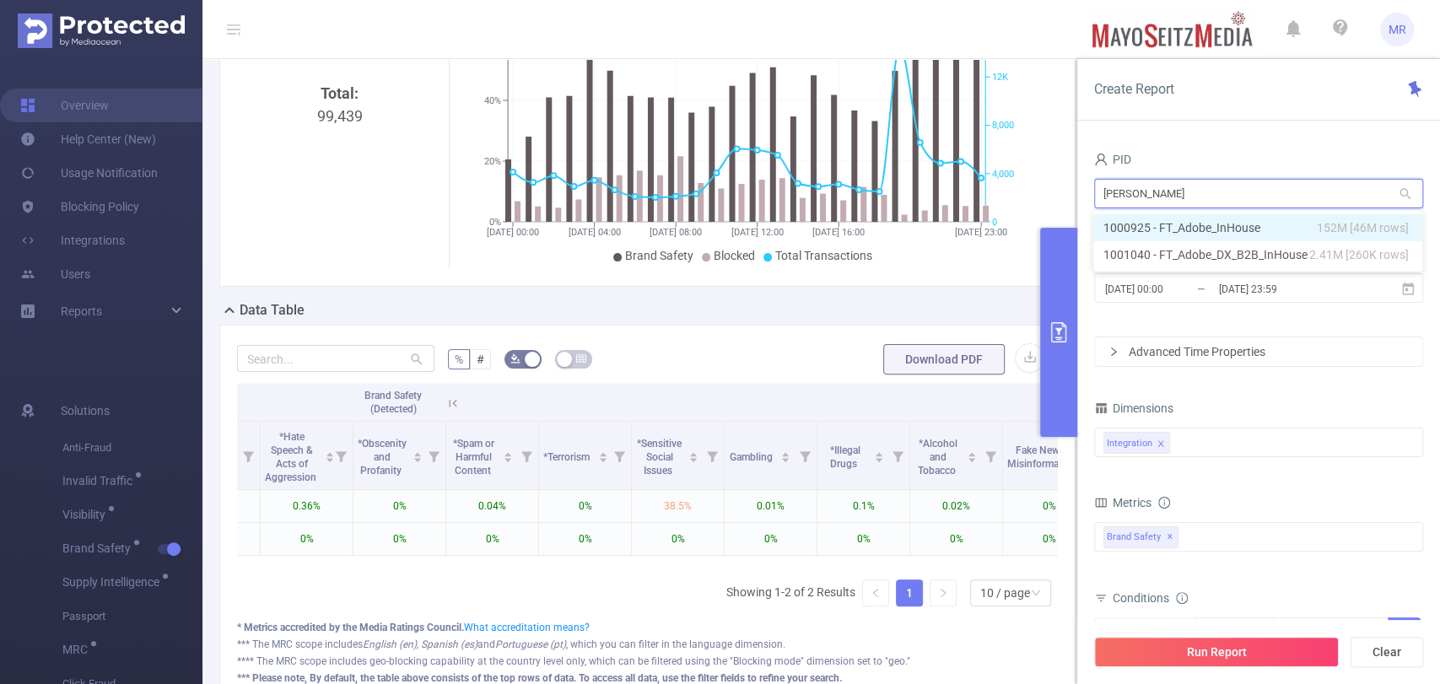
type input "inhou"
click at [1223, 218] on li "1000925 - FT_Adobe_InHouse 152M [46M rows]" at bounding box center [1257, 227] width 329 height 27
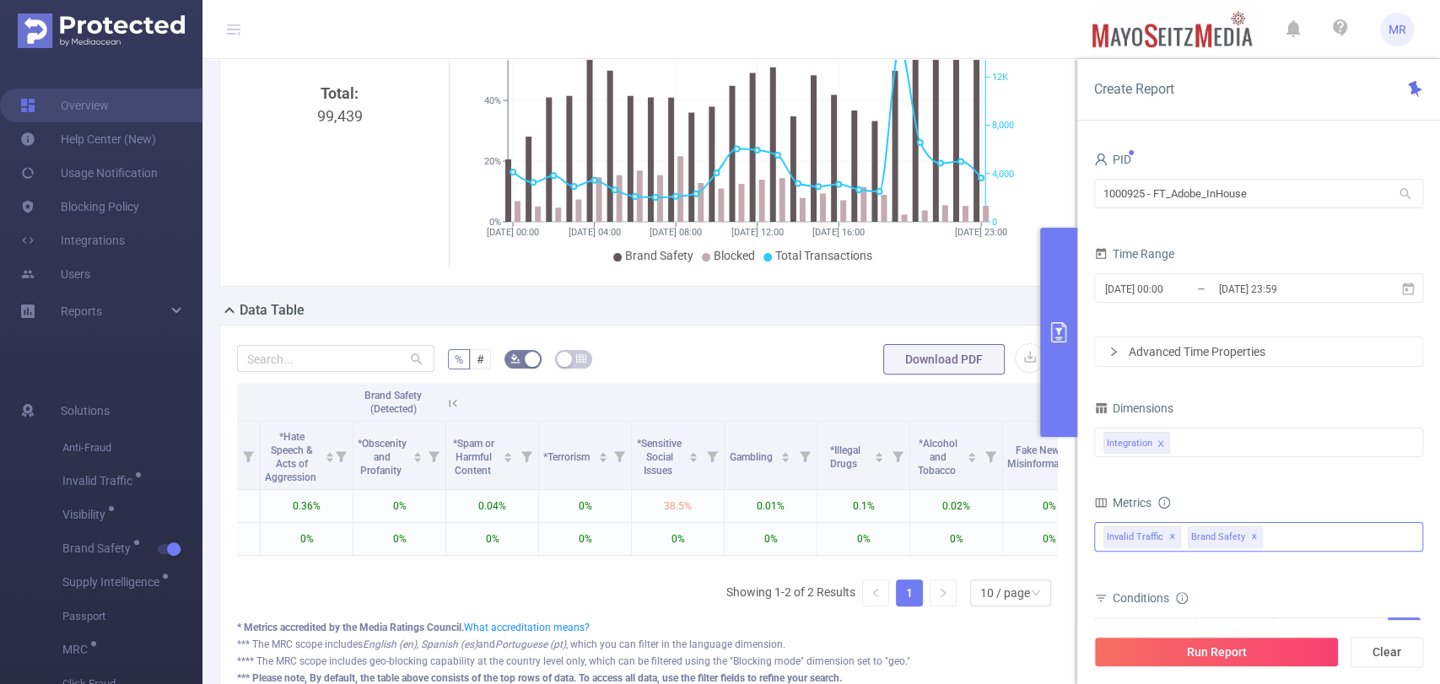
click at [1176, 536] on span "✕" at bounding box center [1172, 537] width 7 height 20
click at [1193, 650] on button "Run Report" at bounding box center [1216, 652] width 245 height 30
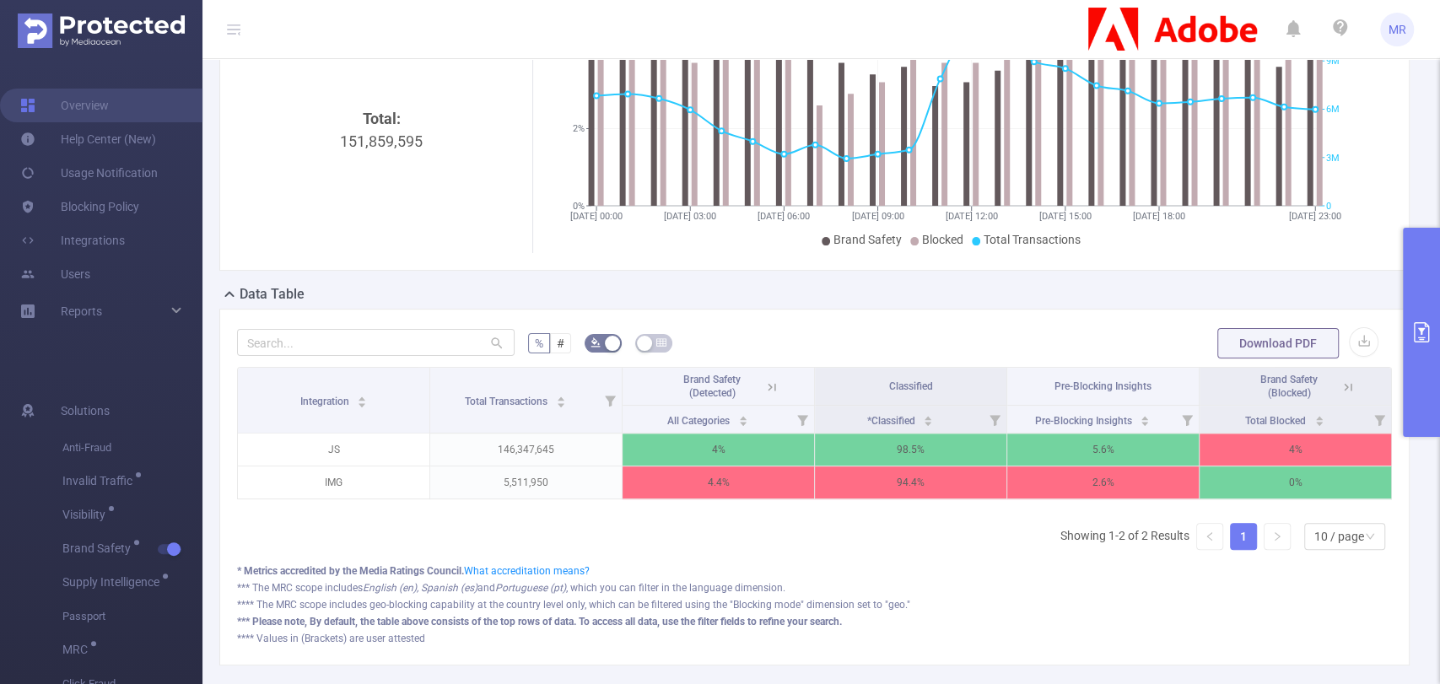
click at [768, 395] on icon at bounding box center [771, 387] width 15 height 15
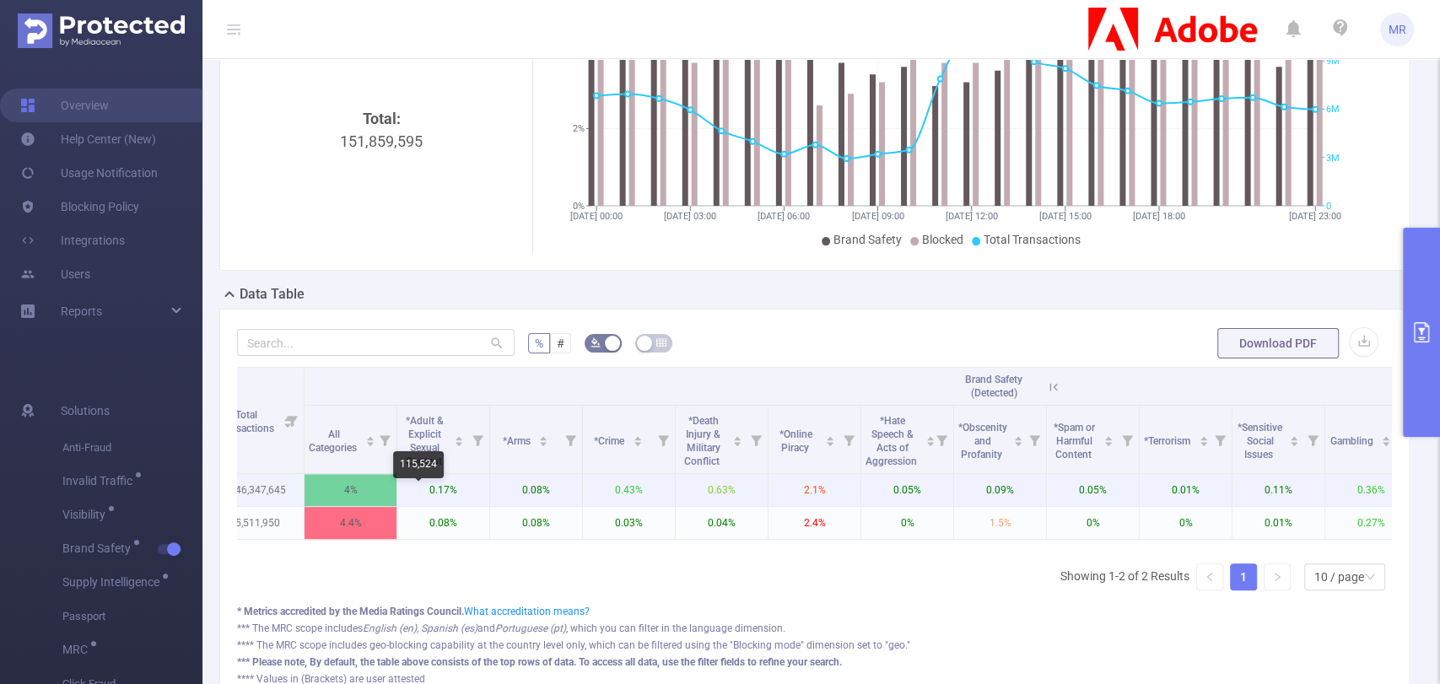
scroll to position [0, 115]
